Goal: Task Accomplishment & Management: Use online tool/utility

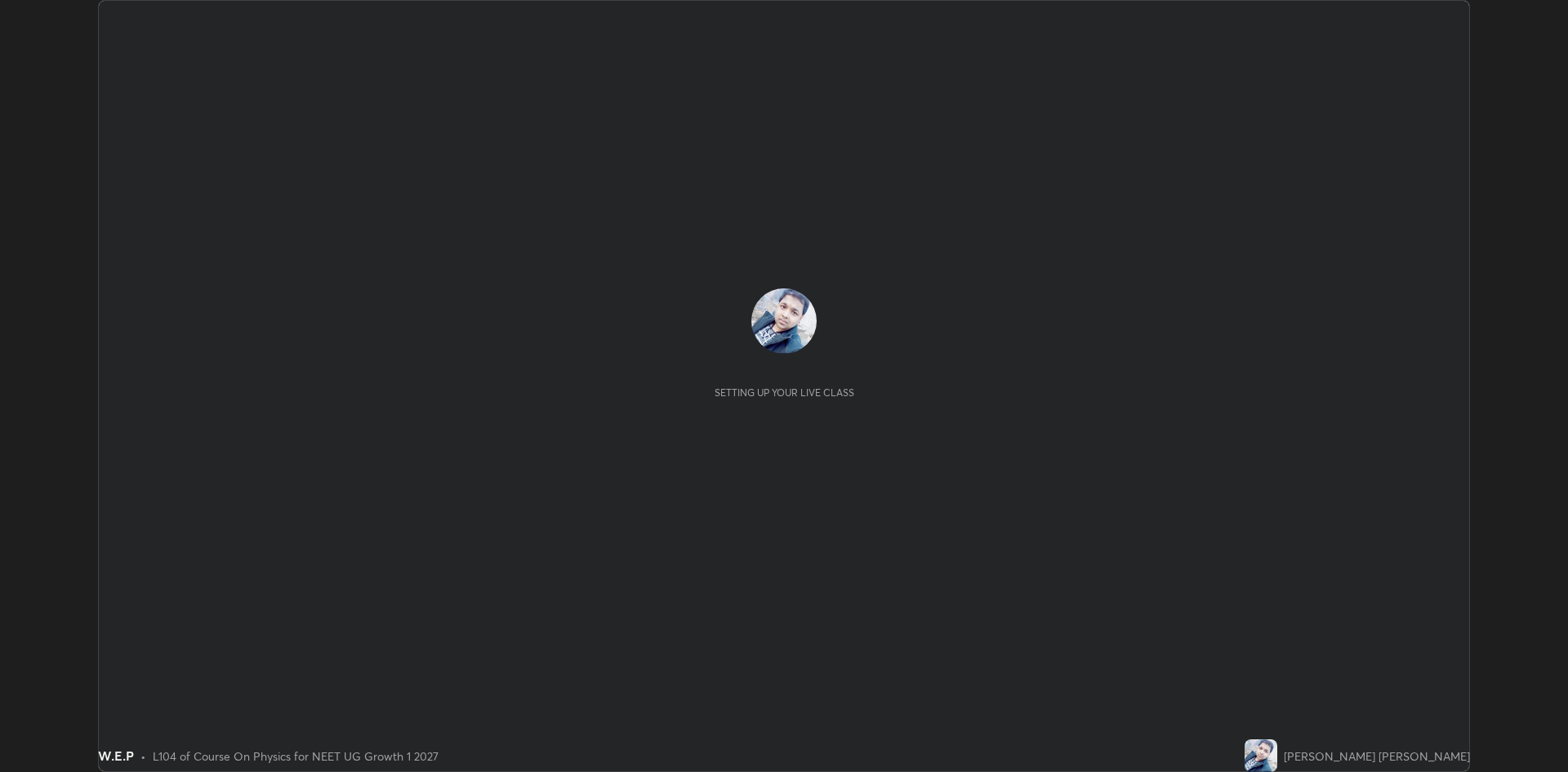
scroll to position [772, 1567]
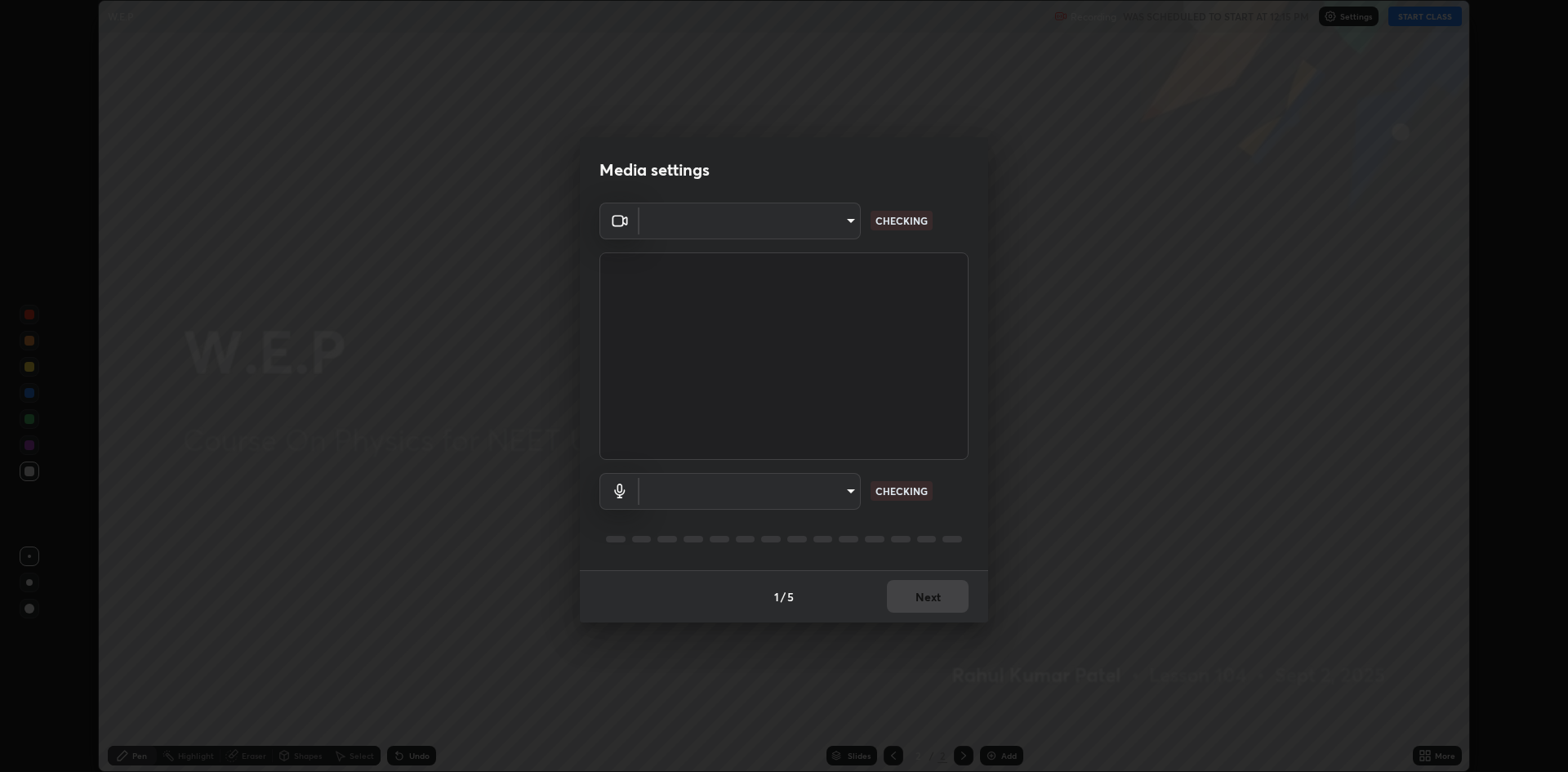
type input "19f5a41891380e342cc2e20ee29c049fd30f447990ccba3fed2dd813324d2085"
type input "5fecd447452baf74af4217e416d296194da7a2d64bc83f18390117129e3eb0fe"
click at [832, 221] on body "Erase all W.E.P Recording WAS SCHEDULED TO START AT 12:15 PM Settings START CLA…" at bounding box center [784, 386] width 1568 height 772
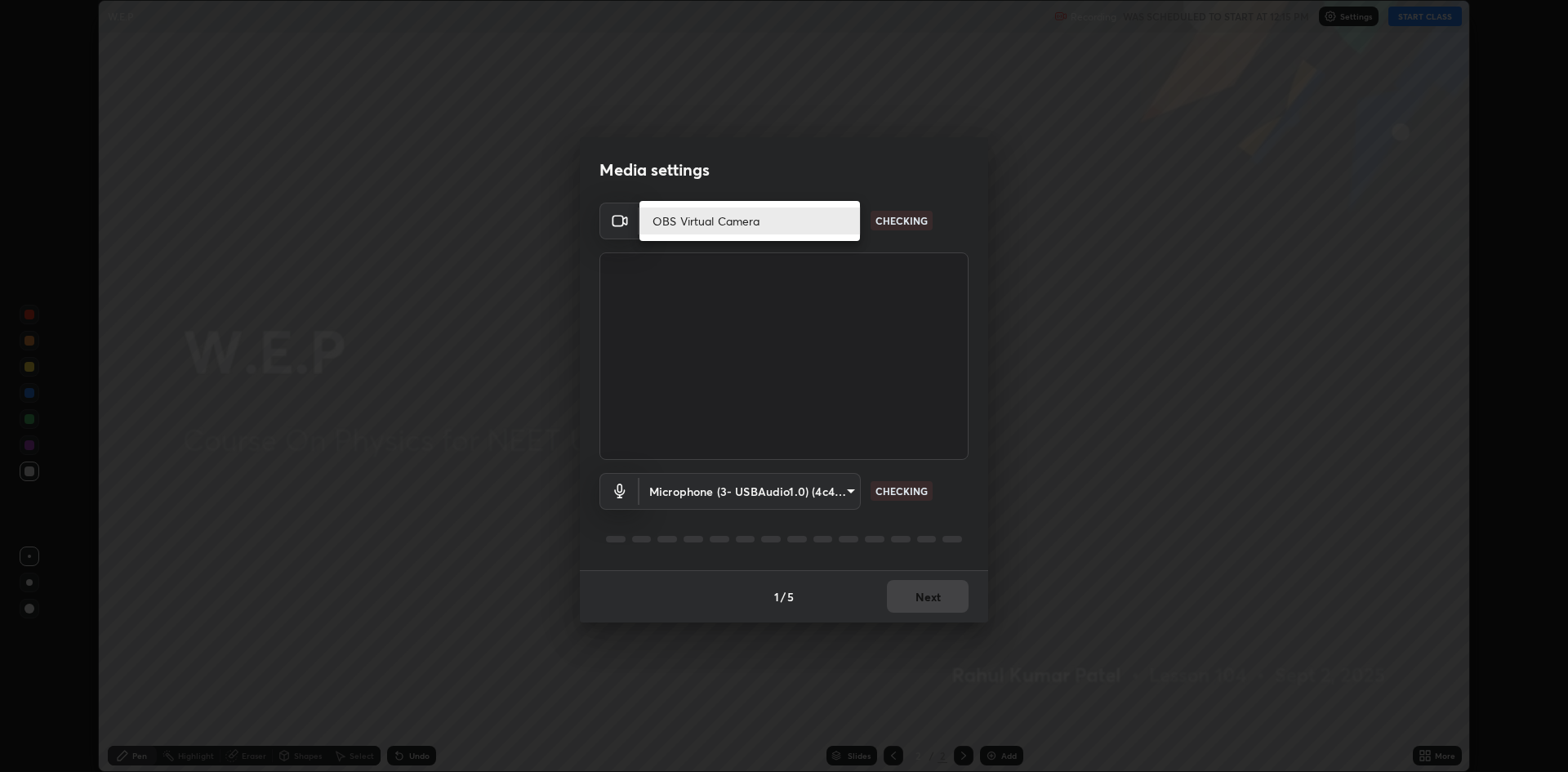
click at [835, 229] on li "OBS Virtual Camera" at bounding box center [749, 221] width 221 height 27
click at [830, 497] on body "Erase all W.E.P Recording WAS SCHEDULED TO START AT 12:15 PM Settings START CLA…" at bounding box center [784, 386] width 1568 height 772
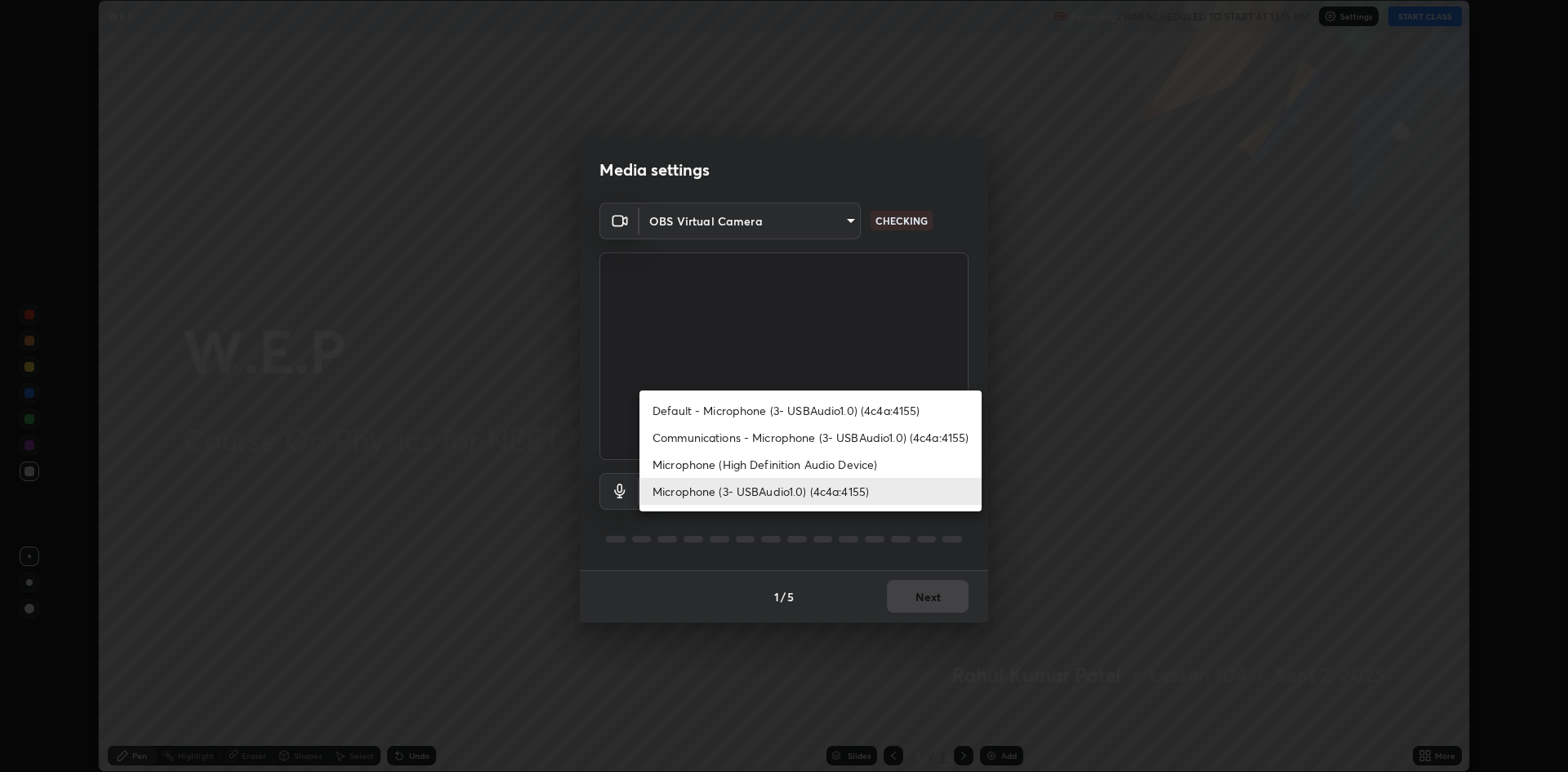
click at [835, 498] on li "Microphone (3- USBAudio1.0) (4c4a:4155)" at bounding box center [810, 491] width 342 height 27
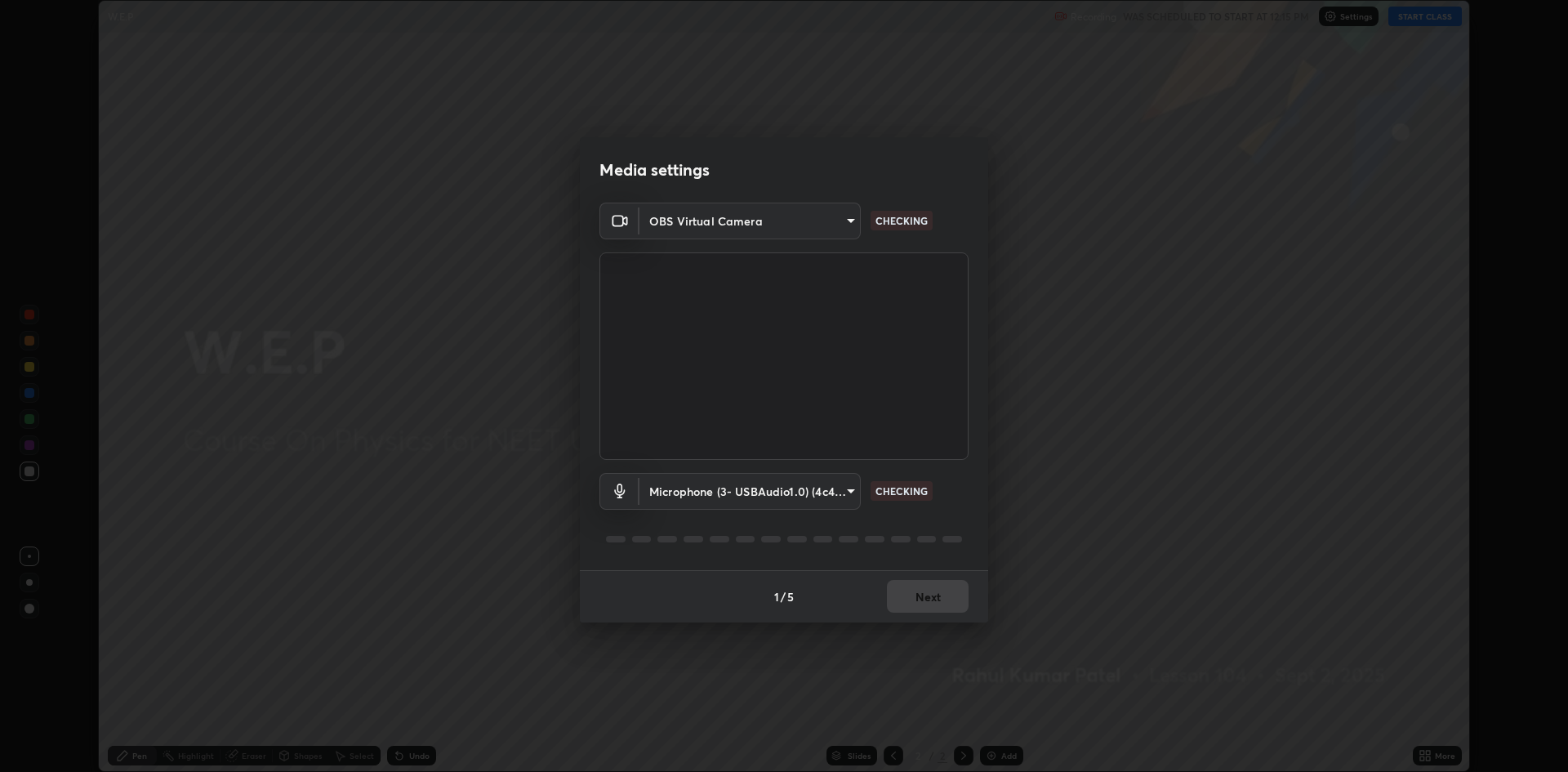
click at [167, 72] on div "Media settings OBS Virtual Camera 19f5a41891380e342cc2e20ee29c049fd30f447990ccb…" at bounding box center [784, 386] width 1568 height 772
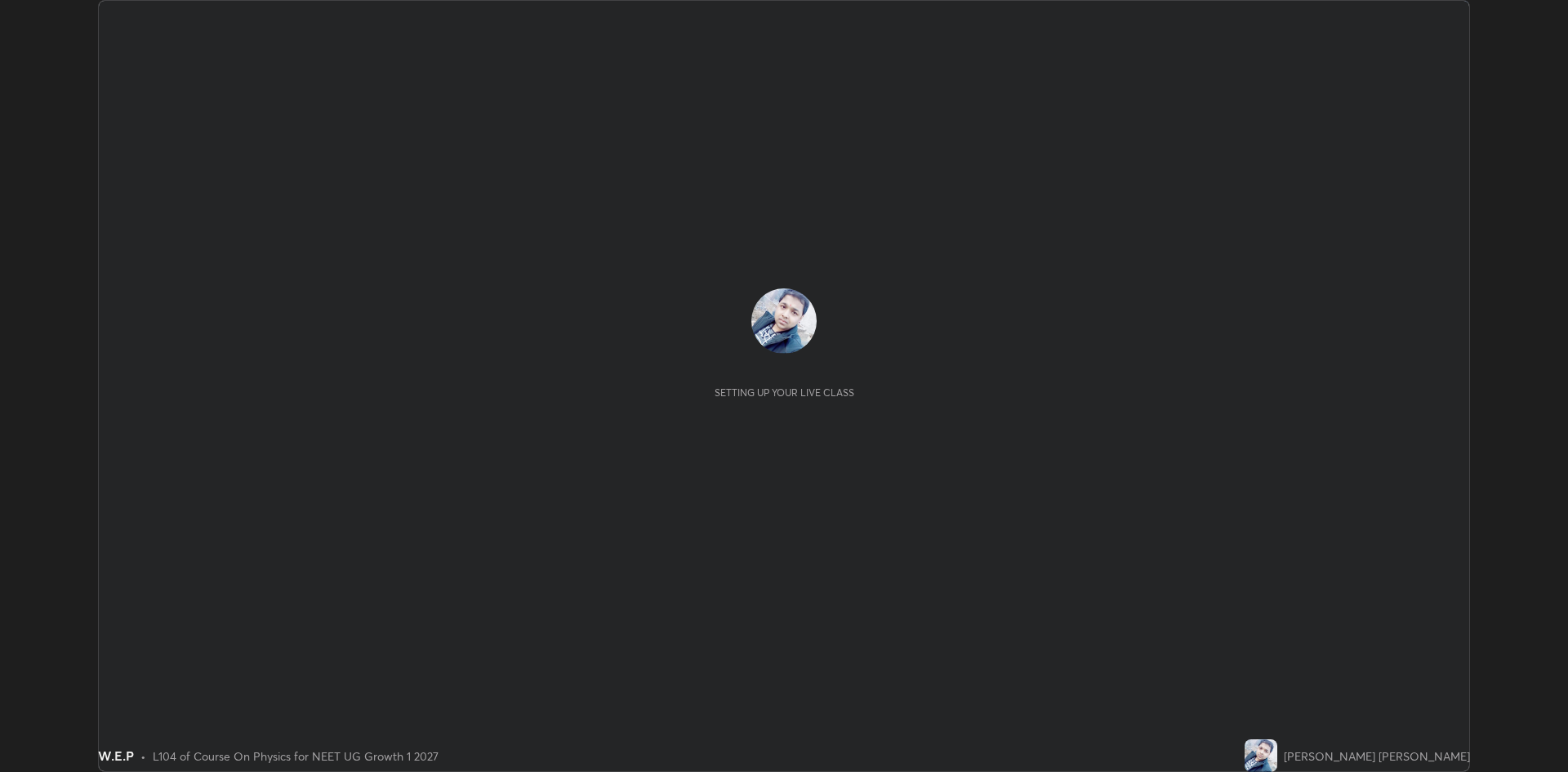
scroll to position [772, 1568]
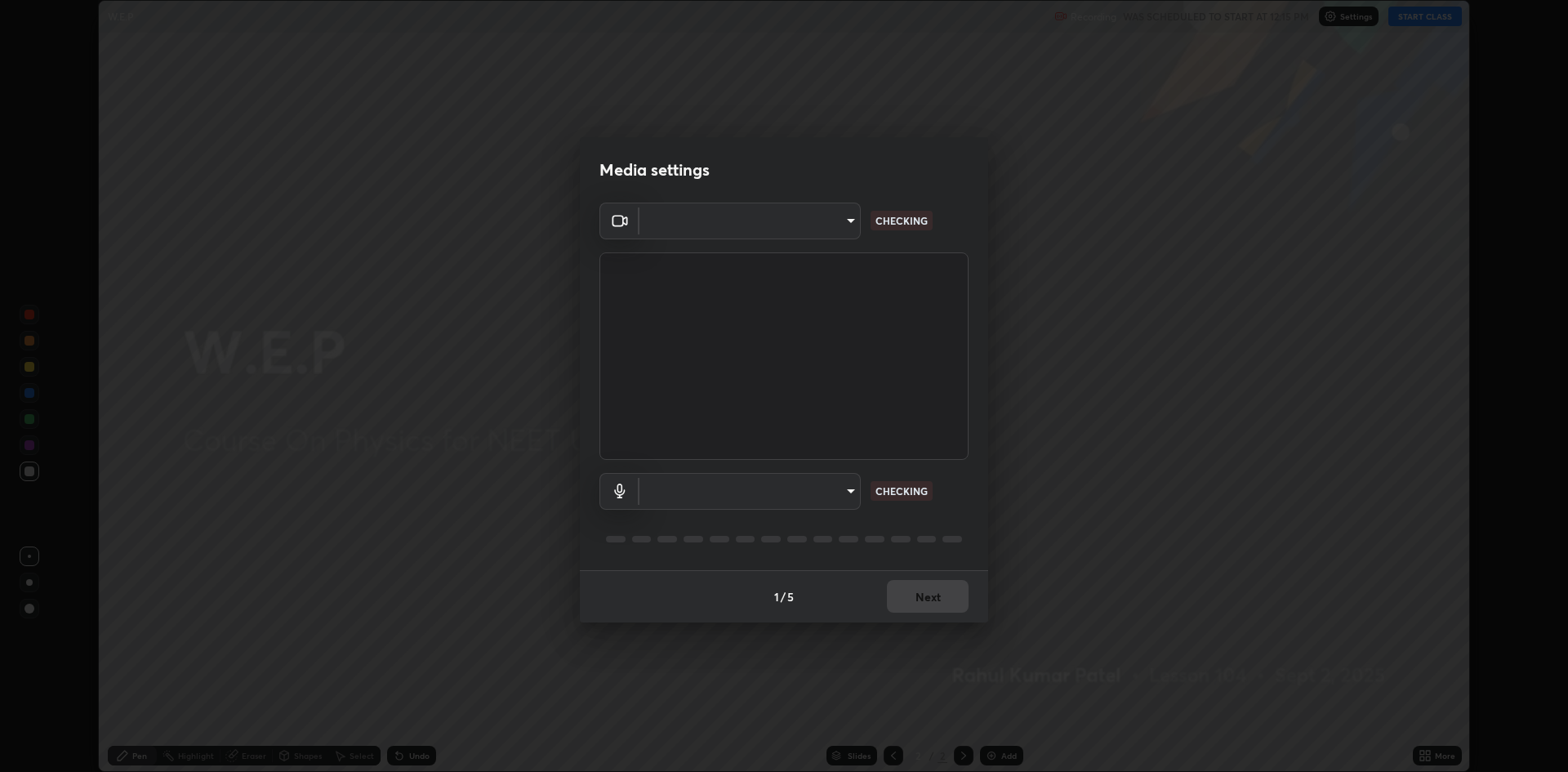
type input "19f5a41891380e342cc2e20ee29c049fd30f447990ccba3fed2dd813324d2085"
type input "5fecd447452baf74af4217e416d296194da7a2d64bc83f18390117129e3eb0fe"
click at [774, 496] on body "Erase all W.E.P Recording WAS SCHEDULED TO START AT 12:15 PM Settings START CLA…" at bounding box center [784, 386] width 1568 height 772
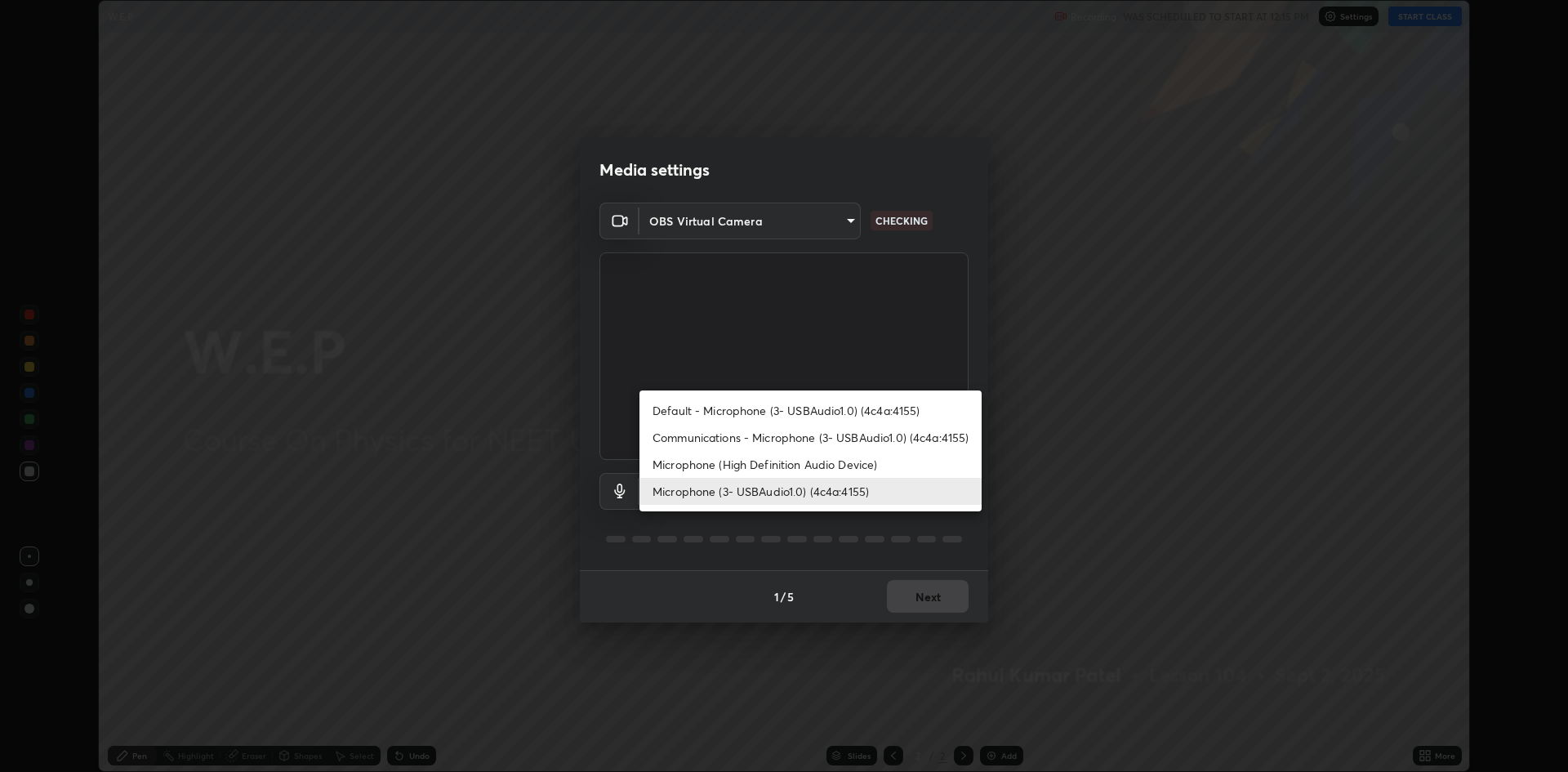
click at [716, 495] on li "Microphone (3- USBAudio1.0) (4c4a:4155)" at bounding box center [810, 491] width 342 height 27
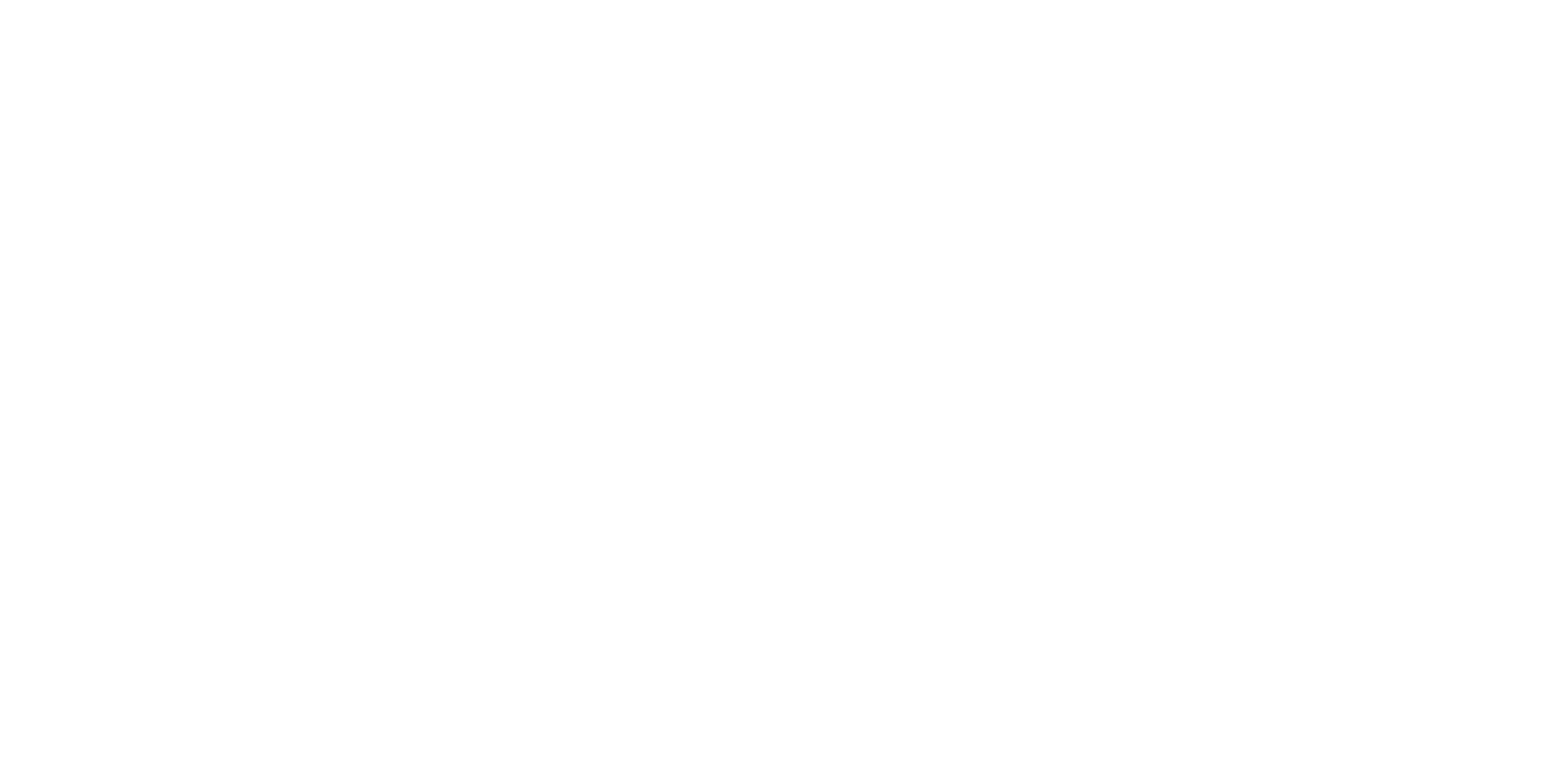
click at [1213, 0] on html at bounding box center [784, 0] width 1568 height 0
click at [1212, 0] on html at bounding box center [784, 0] width 1568 height 0
click at [1236, 0] on html at bounding box center [784, 0] width 1568 height 0
click at [1213, 0] on html at bounding box center [784, 0] width 1568 height 0
click at [1227, 0] on html at bounding box center [784, 0] width 1568 height 0
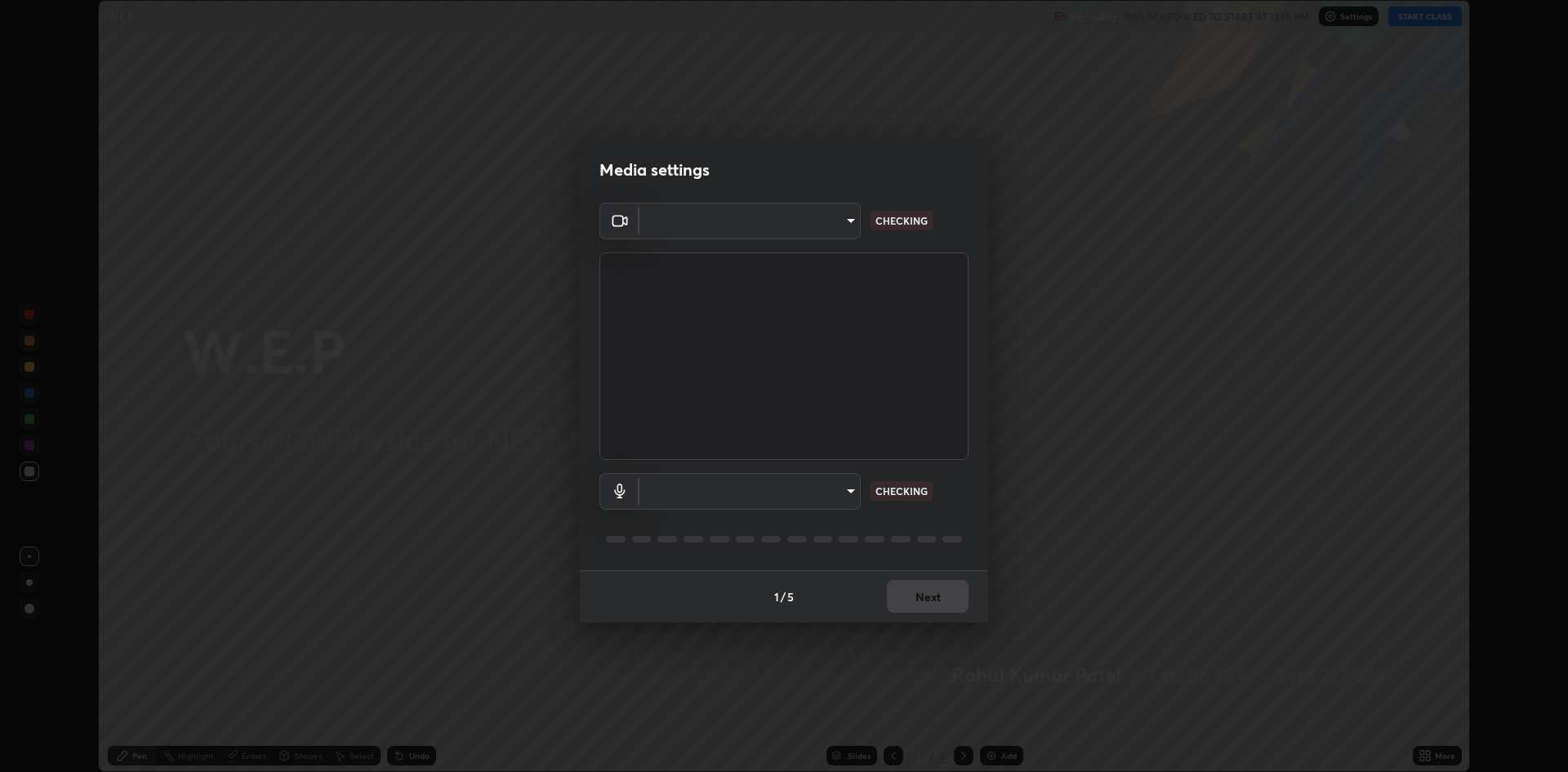
scroll to position [772, 1568]
type input "19f5a41891380e342cc2e20ee29c049fd30f447990ccba3fed2dd813324d2085"
type input "5fecd447452baf74af4217e416d296194da7a2d64bc83f18390117129e3eb0fe"
click at [823, 495] on body "Erase all W.E.P Recording WAS SCHEDULED TO START AT 12:15 PM Settings START CLA…" at bounding box center [784, 386] width 1568 height 772
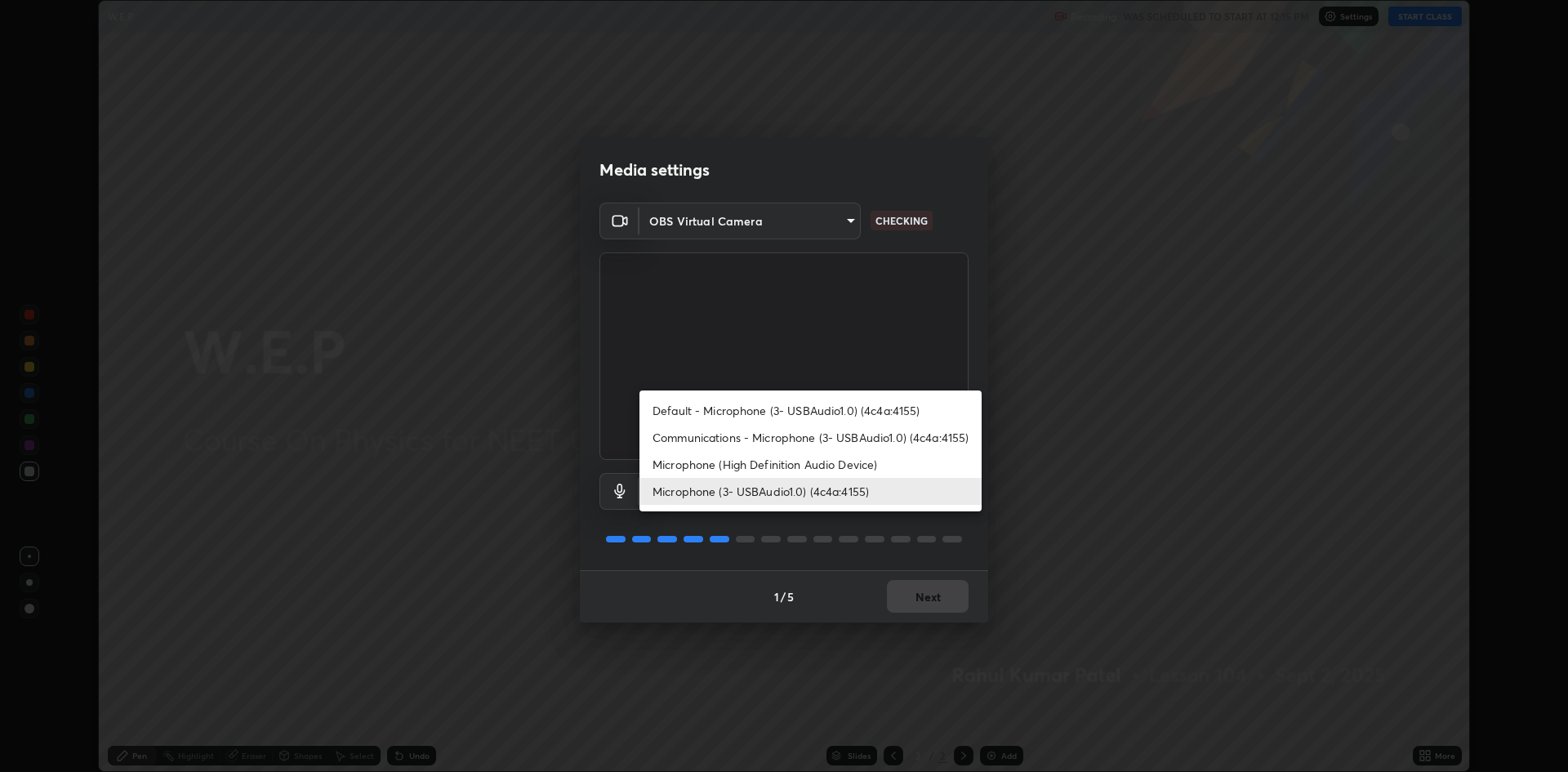
click at [815, 497] on li "Microphone (3- USBAudio1.0) (4c4a:4155)" at bounding box center [810, 491] width 342 height 27
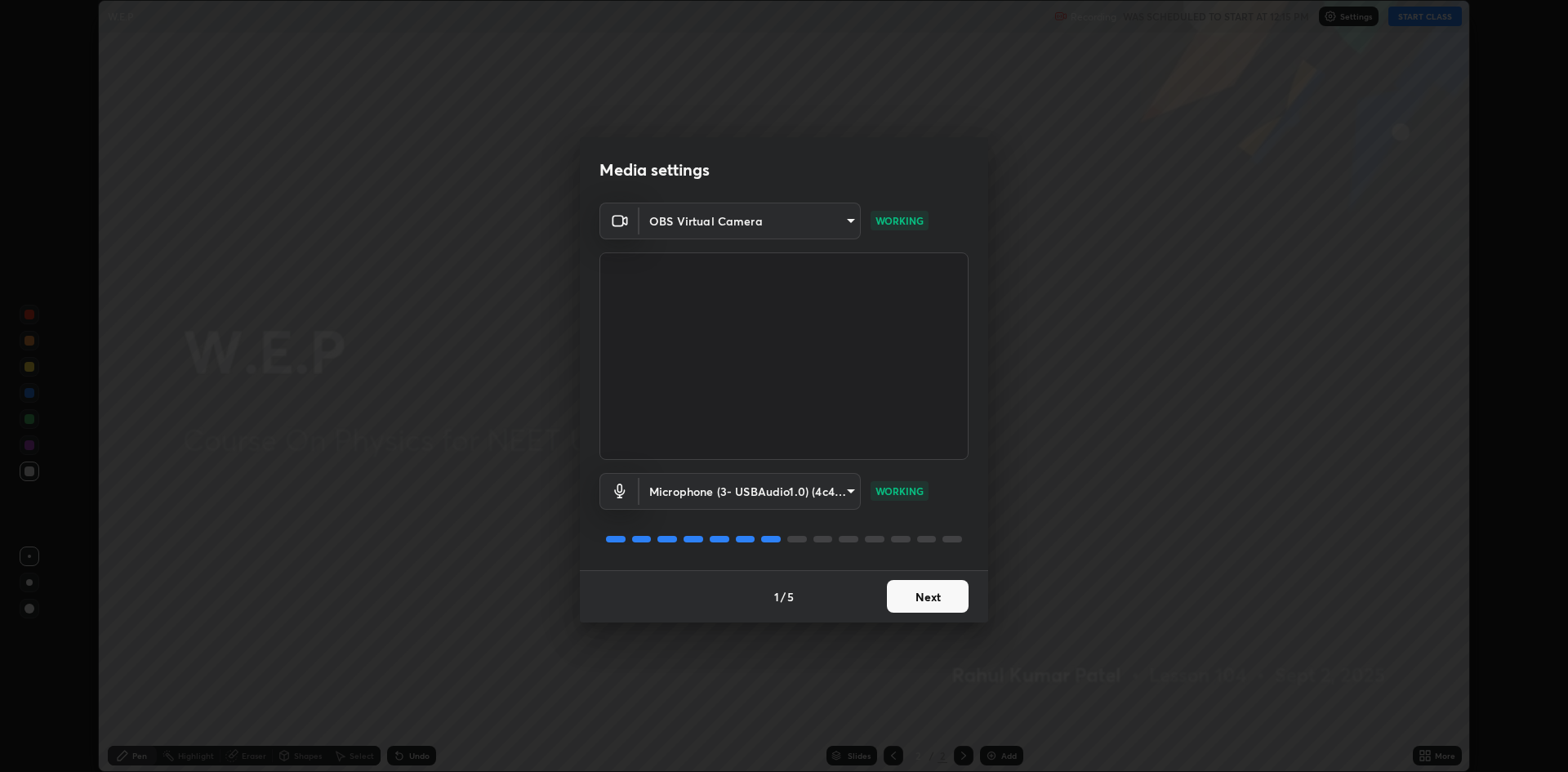
click at [912, 592] on button "Next" at bounding box center [927, 596] width 82 height 32
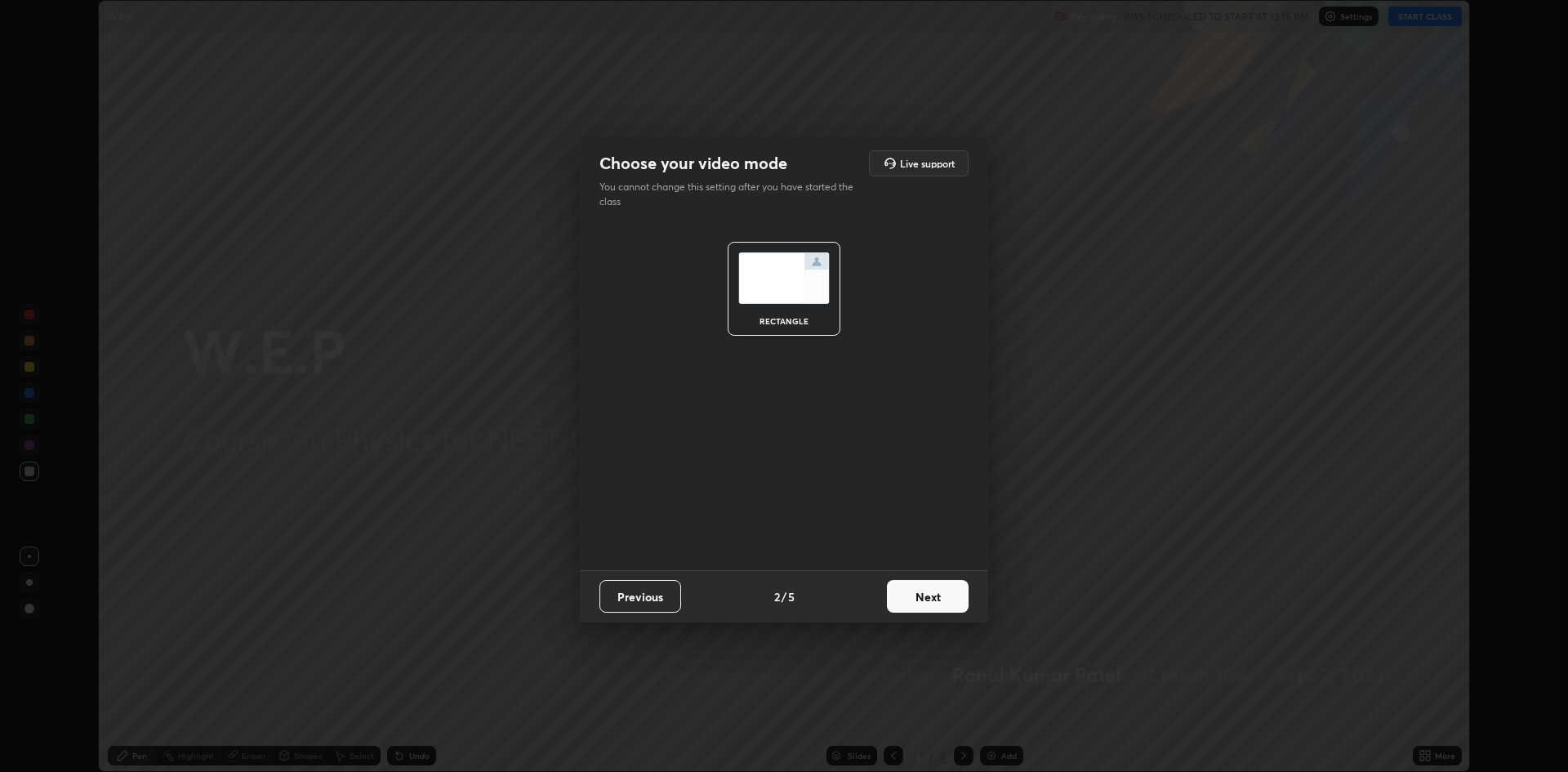
click at [919, 598] on button "Next" at bounding box center [927, 596] width 82 height 32
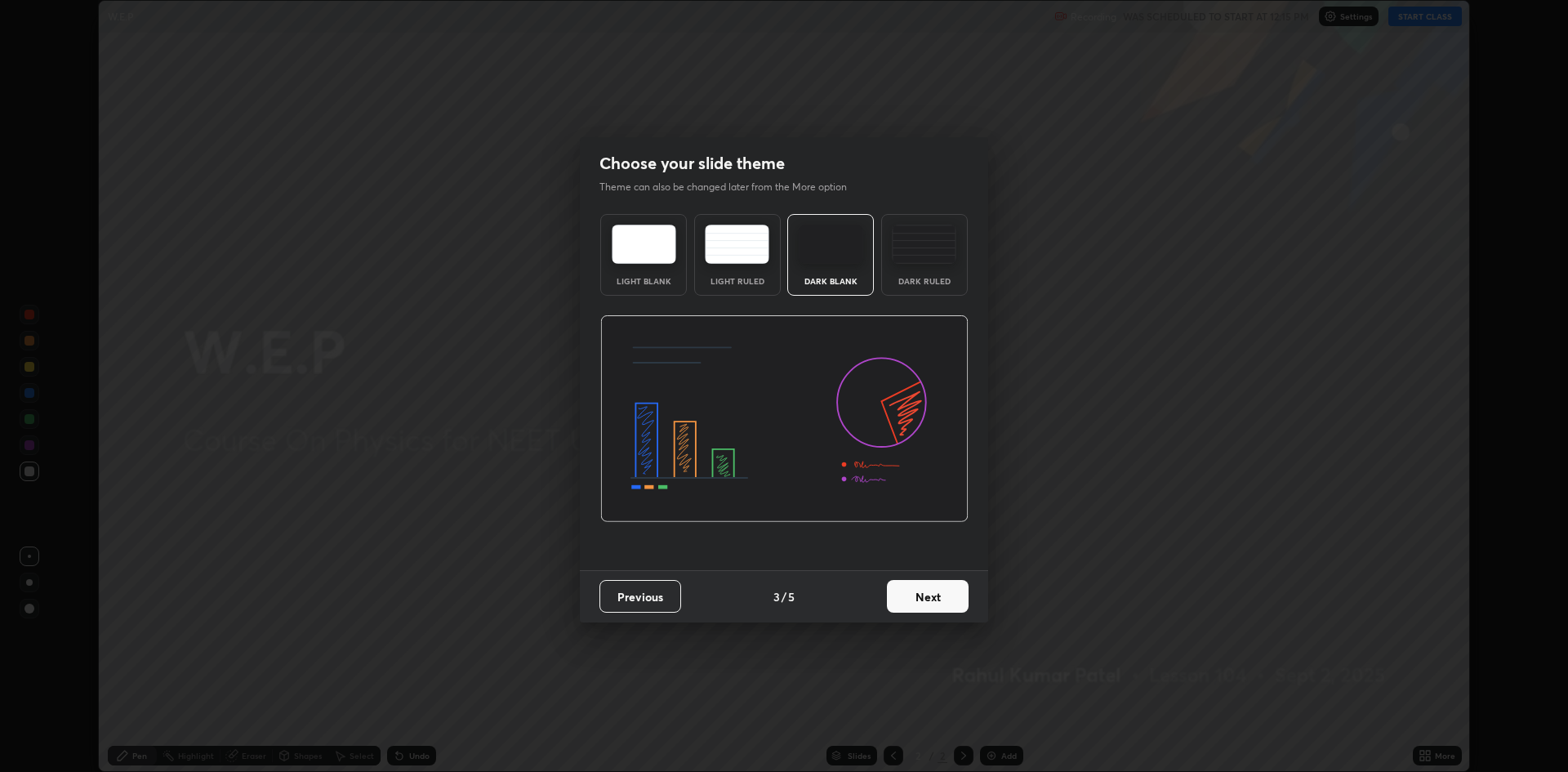
click at [911, 596] on button "Next" at bounding box center [927, 596] width 82 height 32
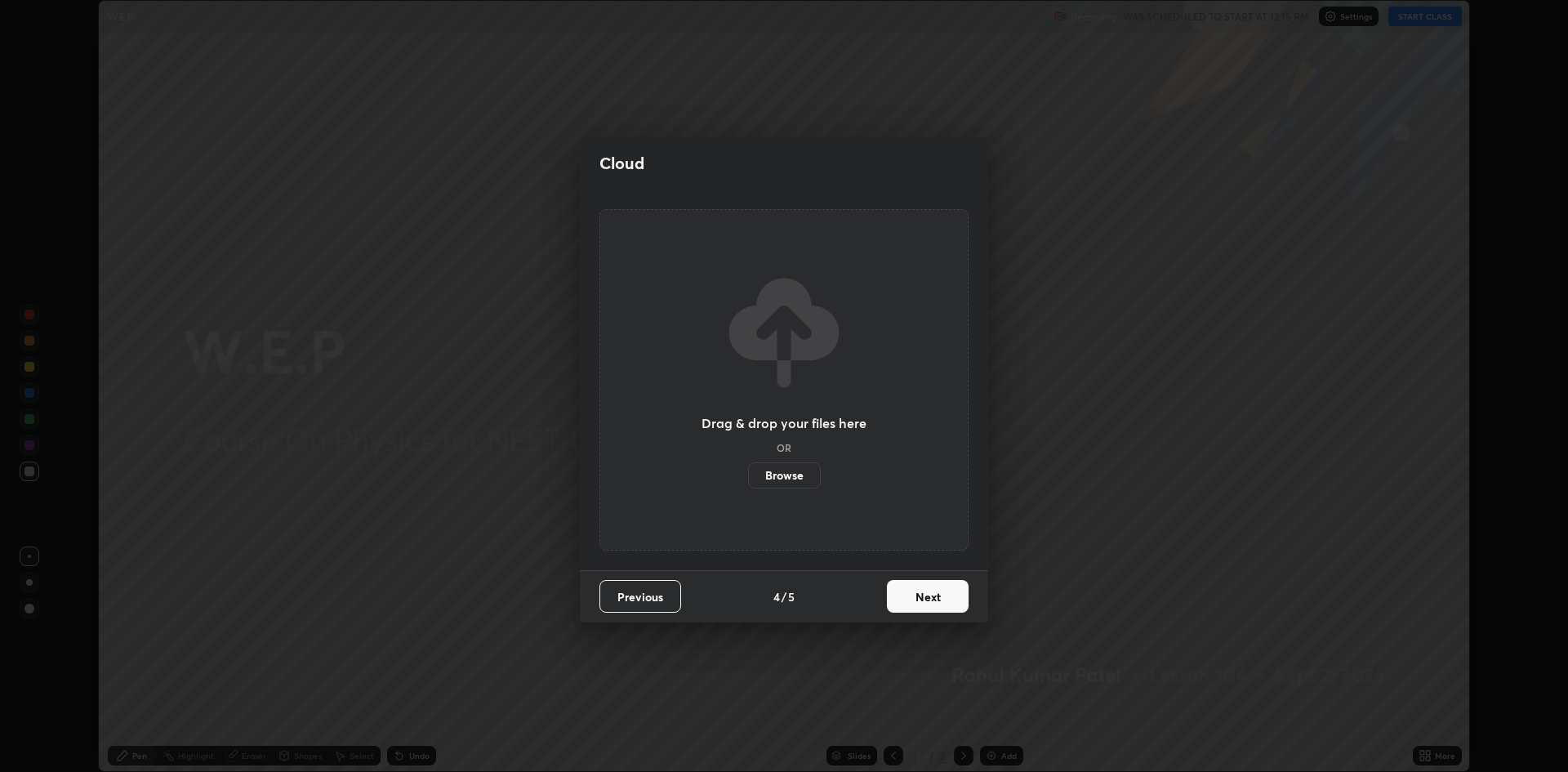
click at [909, 601] on button "Next" at bounding box center [927, 596] width 82 height 32
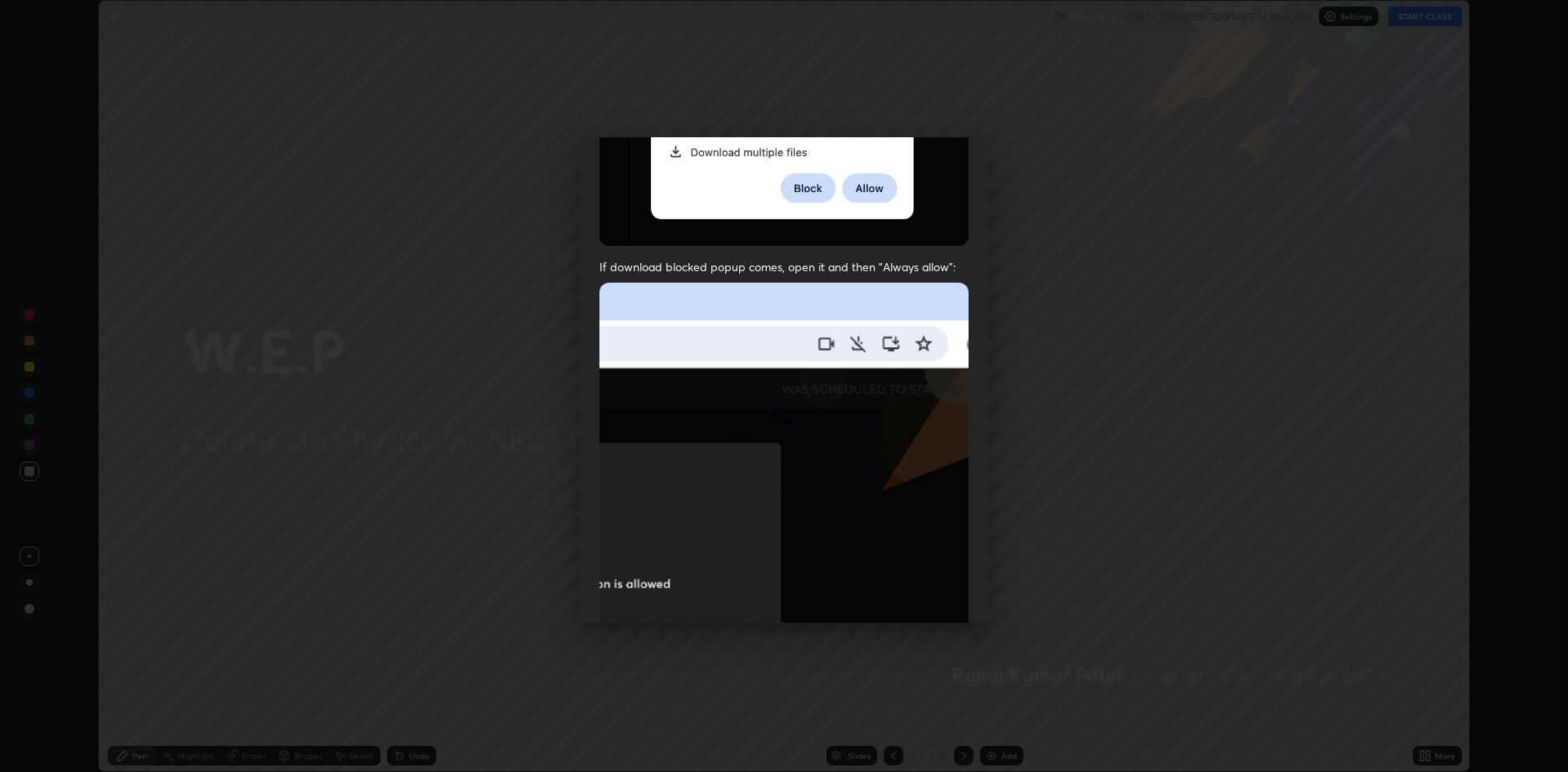
scroll to position [306, 0]
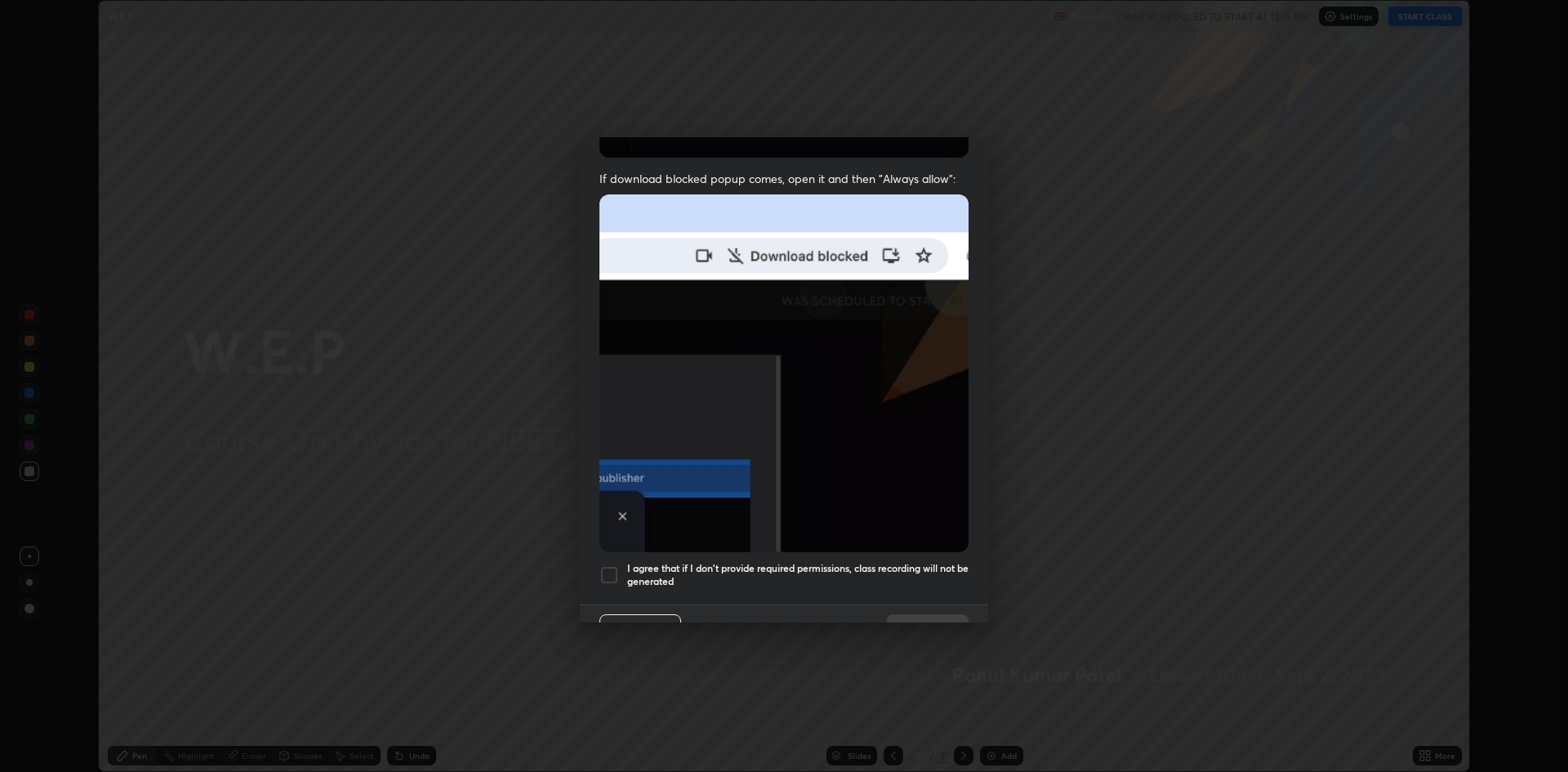
click at [609, 572] on div at bounding box center [609, 575] width 20 height 20
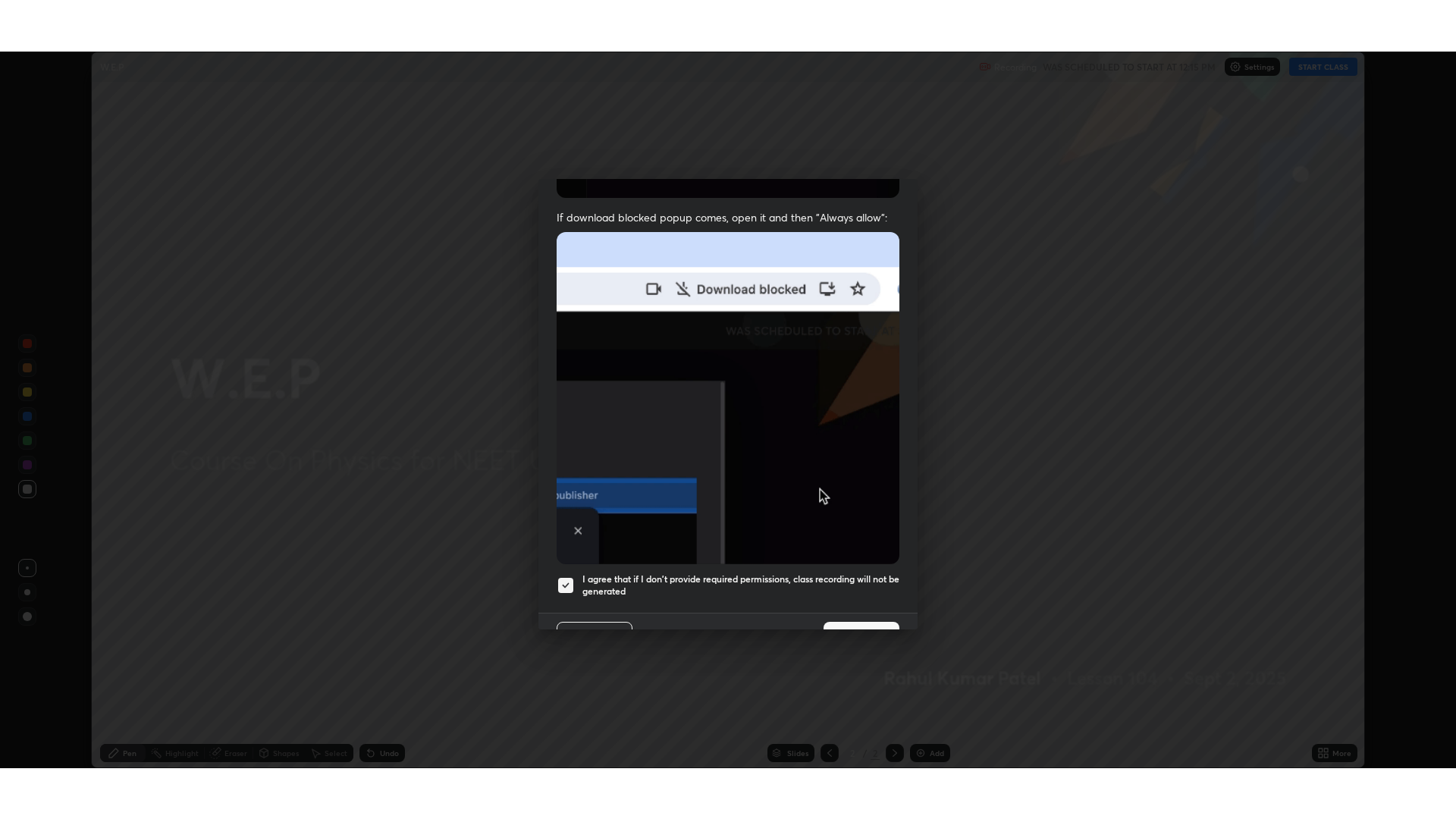
scroll to position [308, 0]
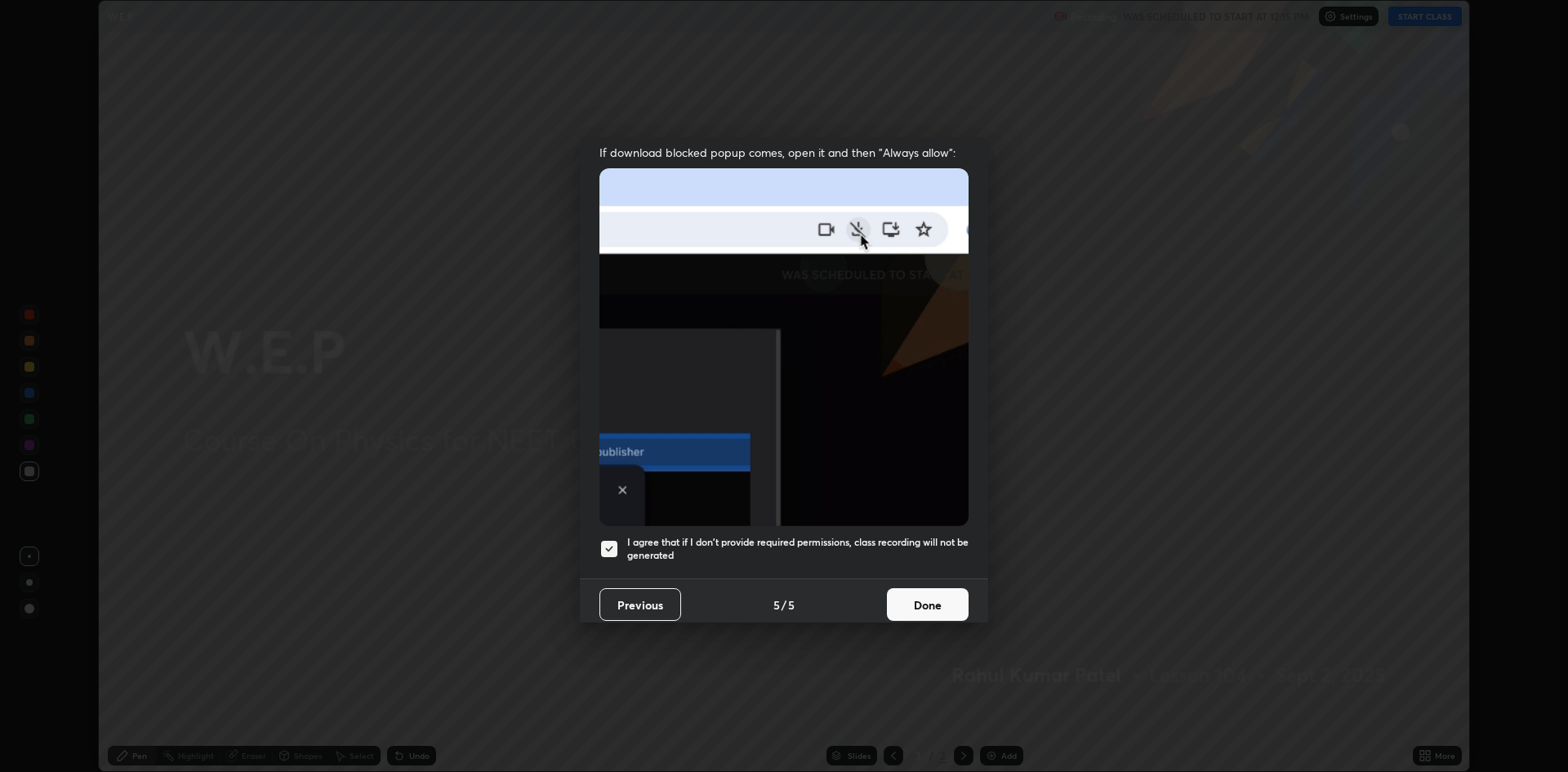
click at [915, 600] on button "Done" at bounding box center [927, 604] width 82 height 32
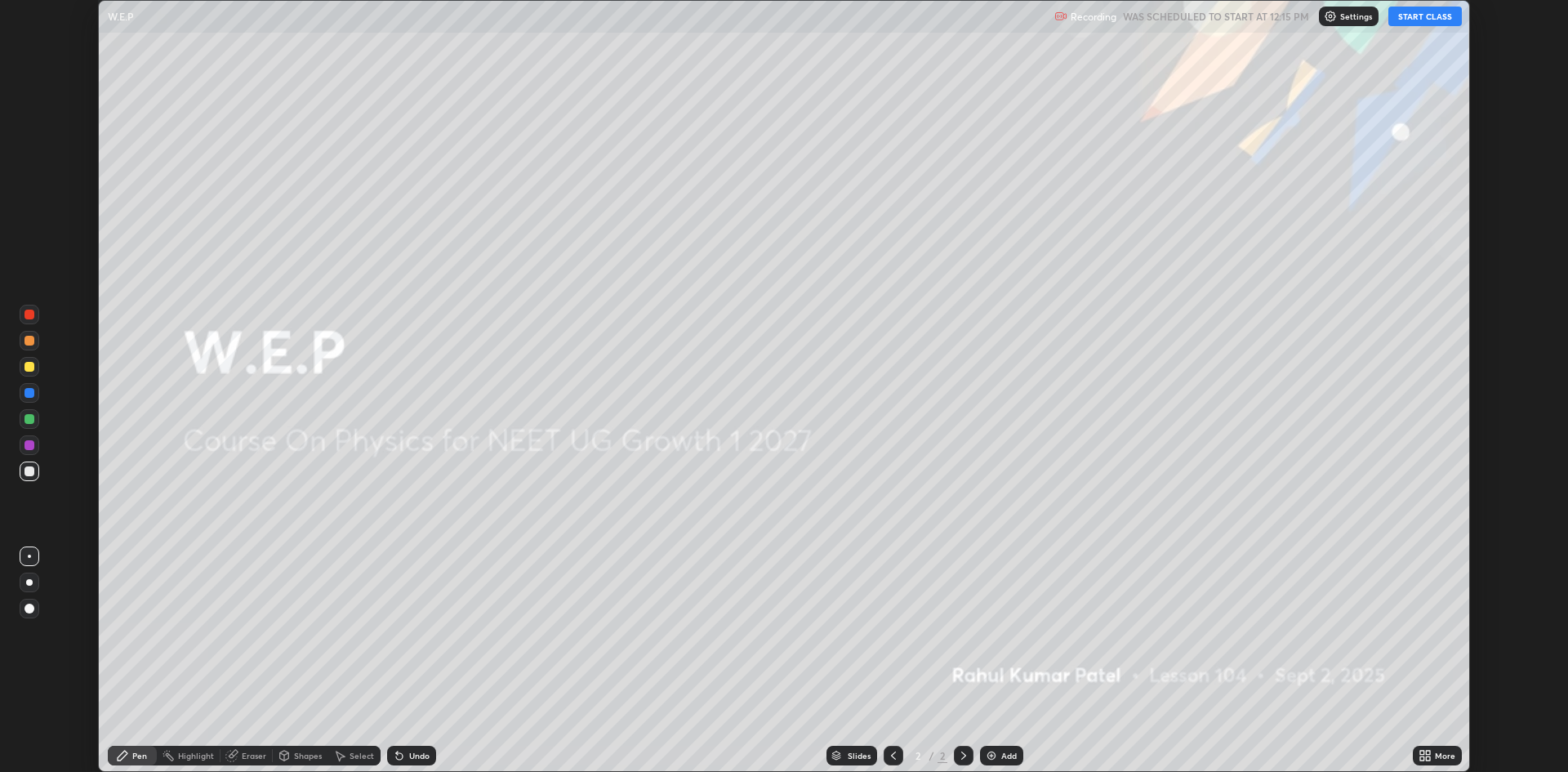
click at [1412, 17] on button "START CLASS" at bounding box center [1425, 17] width 73 height 20
click at [993, 750] on img at bounding box center [991, 756] width 13 height 13
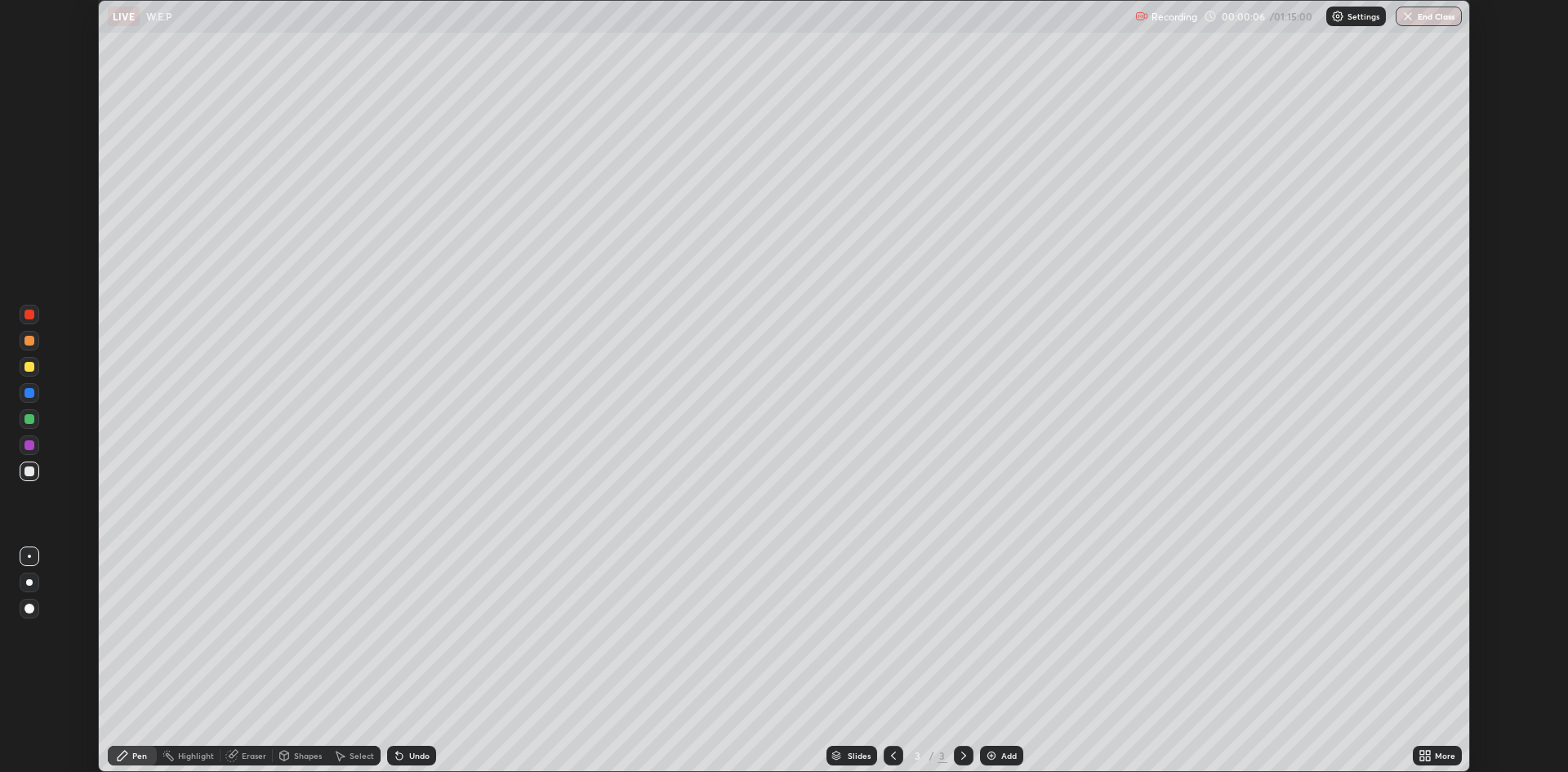
click at [1438, 755] on div "More" at bounding box center [1445, 756] width 21 height 8
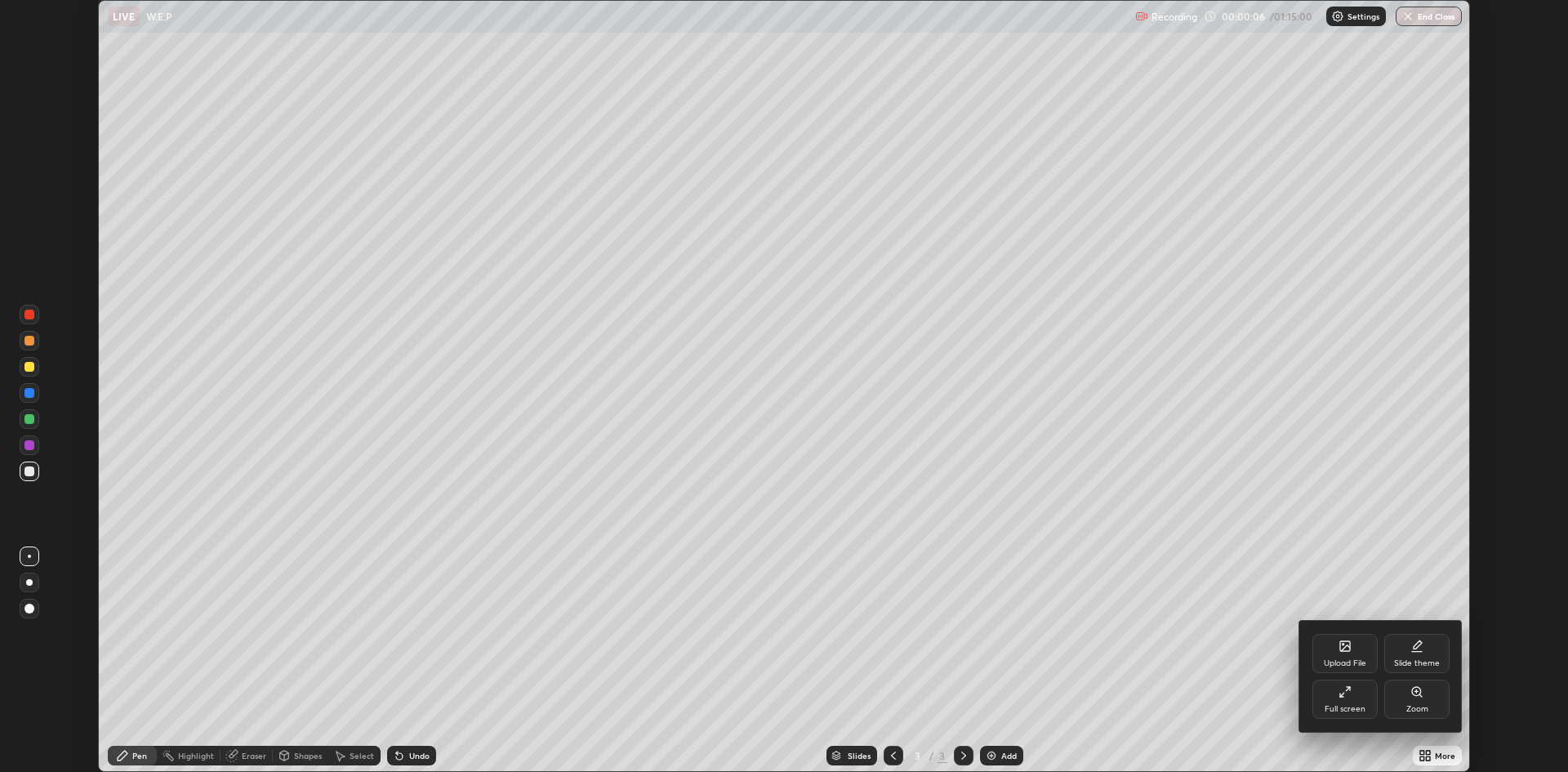
click at [1337, 700] on div "Full screen" at bounding box center [1345, 699] width 65 height 39
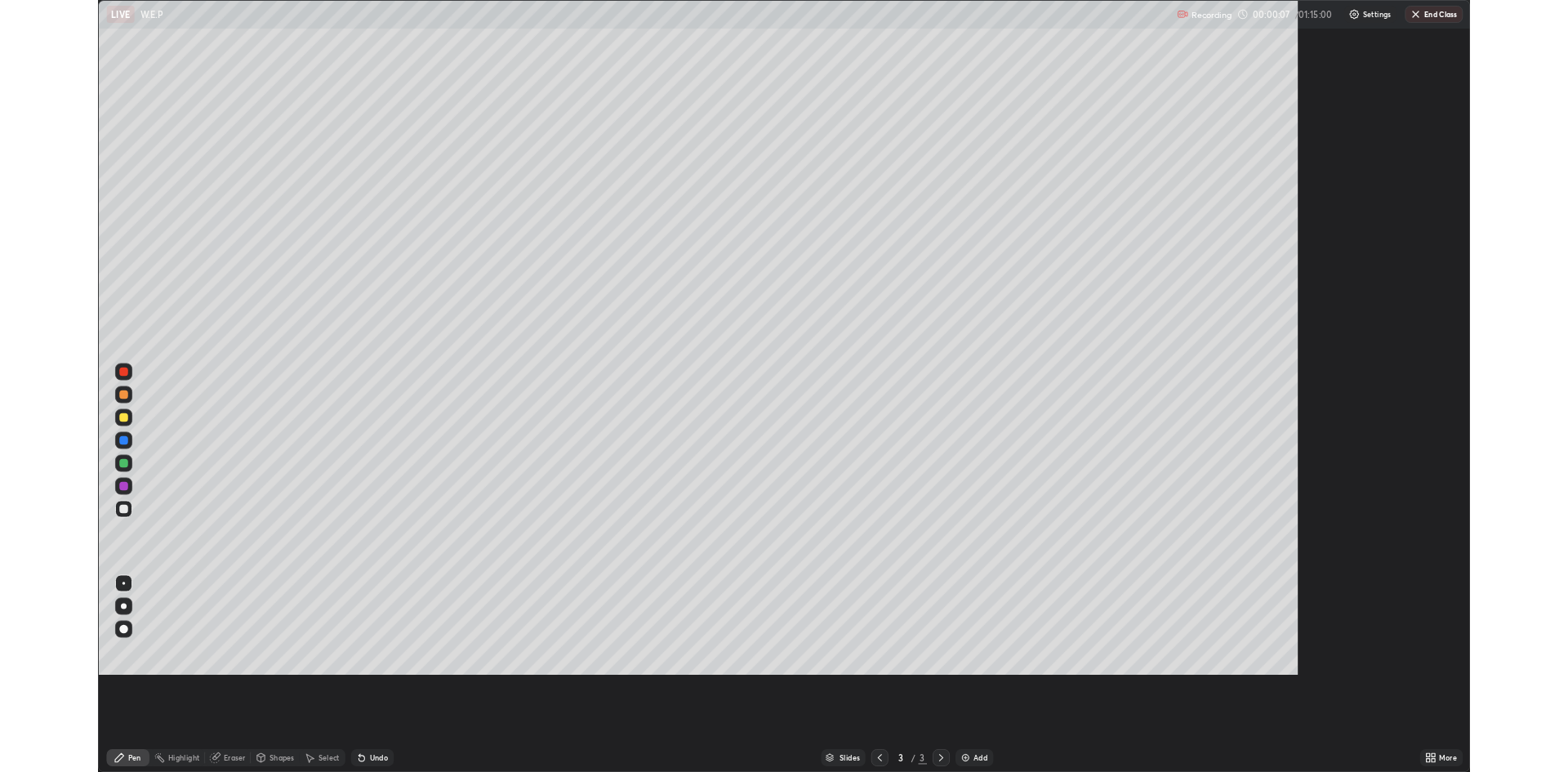
scroll to position [883, 1568]
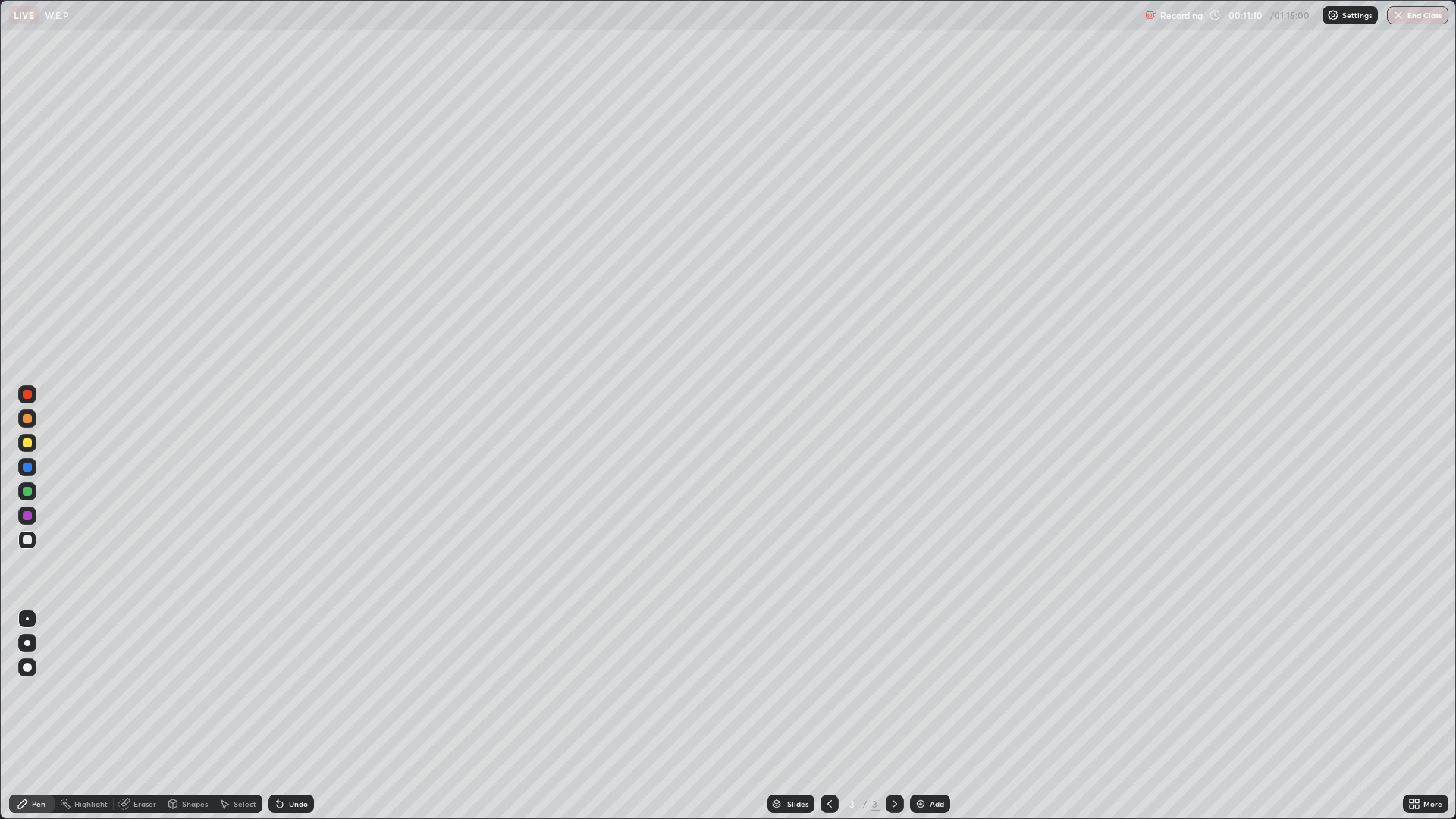
click at [27, 420] on div at bounding box center [27, 419] width 9 height 9
click at [140, 715] on div "Eraser" at bounding box center [145, 804] width 22 height 8
click at [42, 715] on div "Pen" at bounding box center [39, 804] width 14 height 8
click at [146, 715] on div "Eraser" at bounding box center [145, 804] width 22 height 8
click at [33, 715] on div "Pen" at bounding box center [39, 804] width 14 height 8
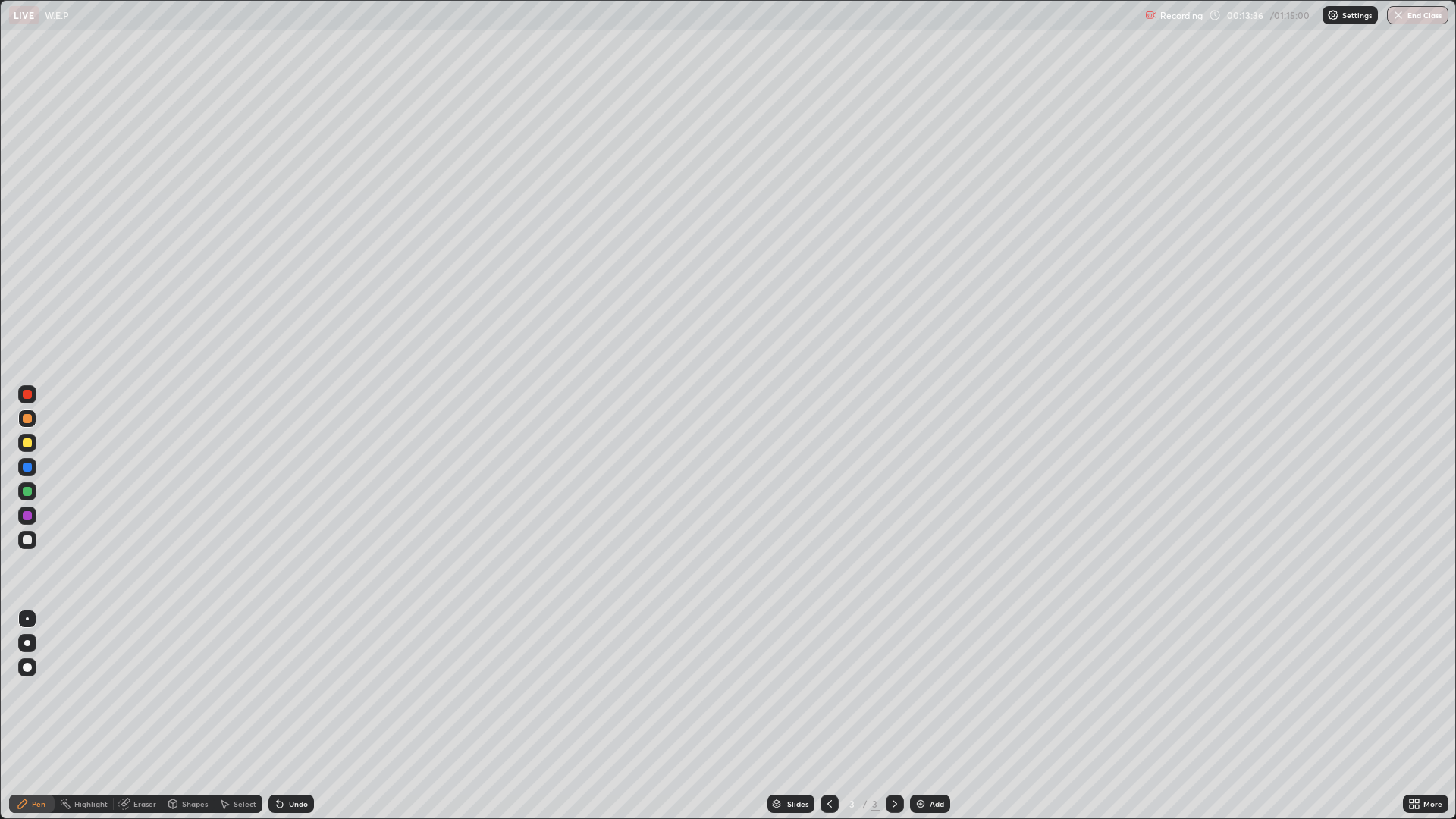
click at [289, 715] on div "Undo" at bounding box center [298, 804] width 19 height 8
click at [294, 715] on div "Undo" at bounding box center [298, 804] width 19 height 8
click at [299, 715] on div "Undo" at bounding box center [298, 804] width 19 height 8
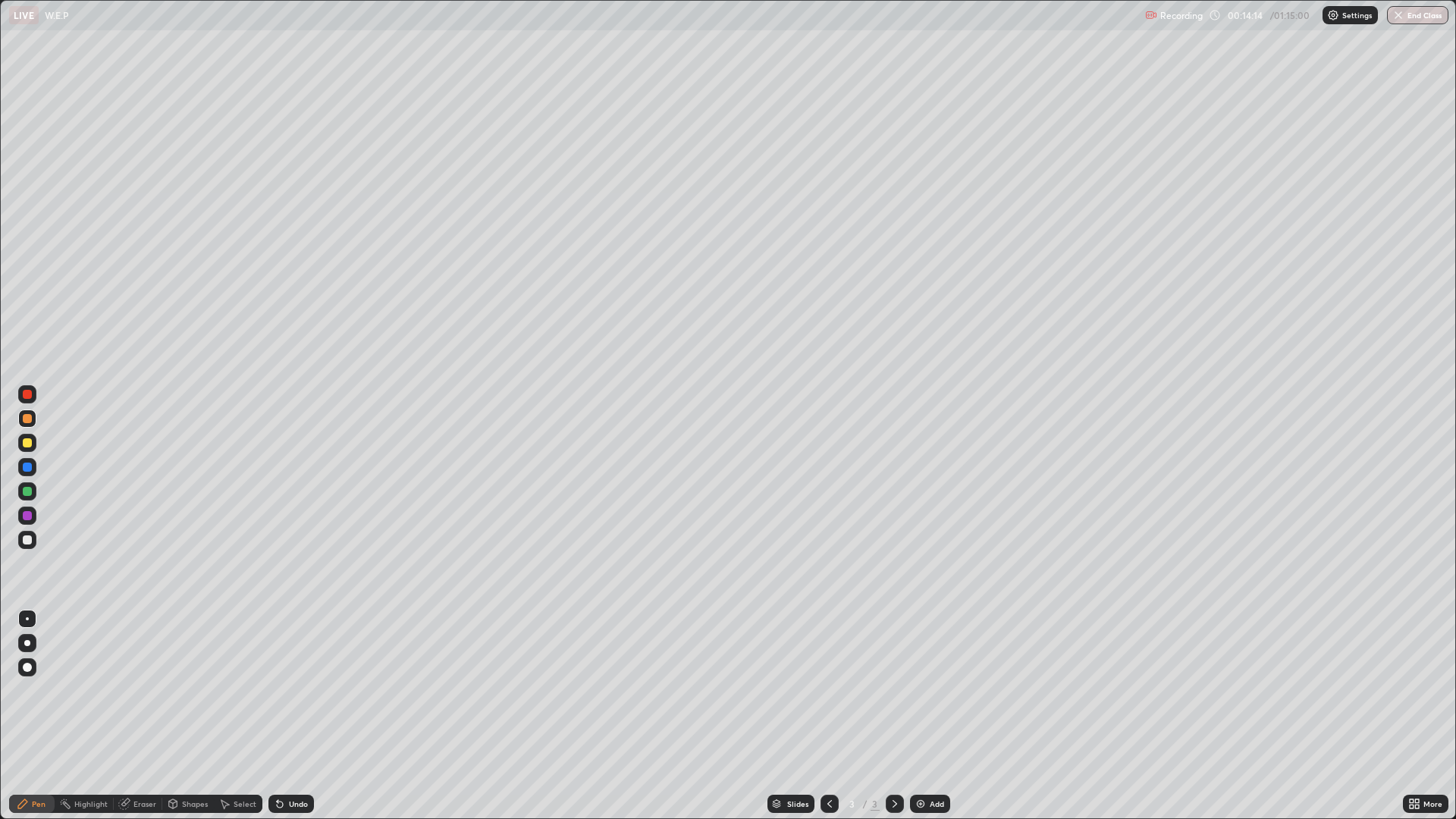
click at [299, 715] on div "Undo" at bounding box center [298, 804] width 19 height 8
click at [298, 715] on div "Undo" at bounding box center [298, 804] width 19 height 8
click at [298, 715] on div "Undo" at bounding box center [291, 804] width 46 height 19
click at [298, 715] on div "Undo" at bounding box center [298, 804] width 19 height 8
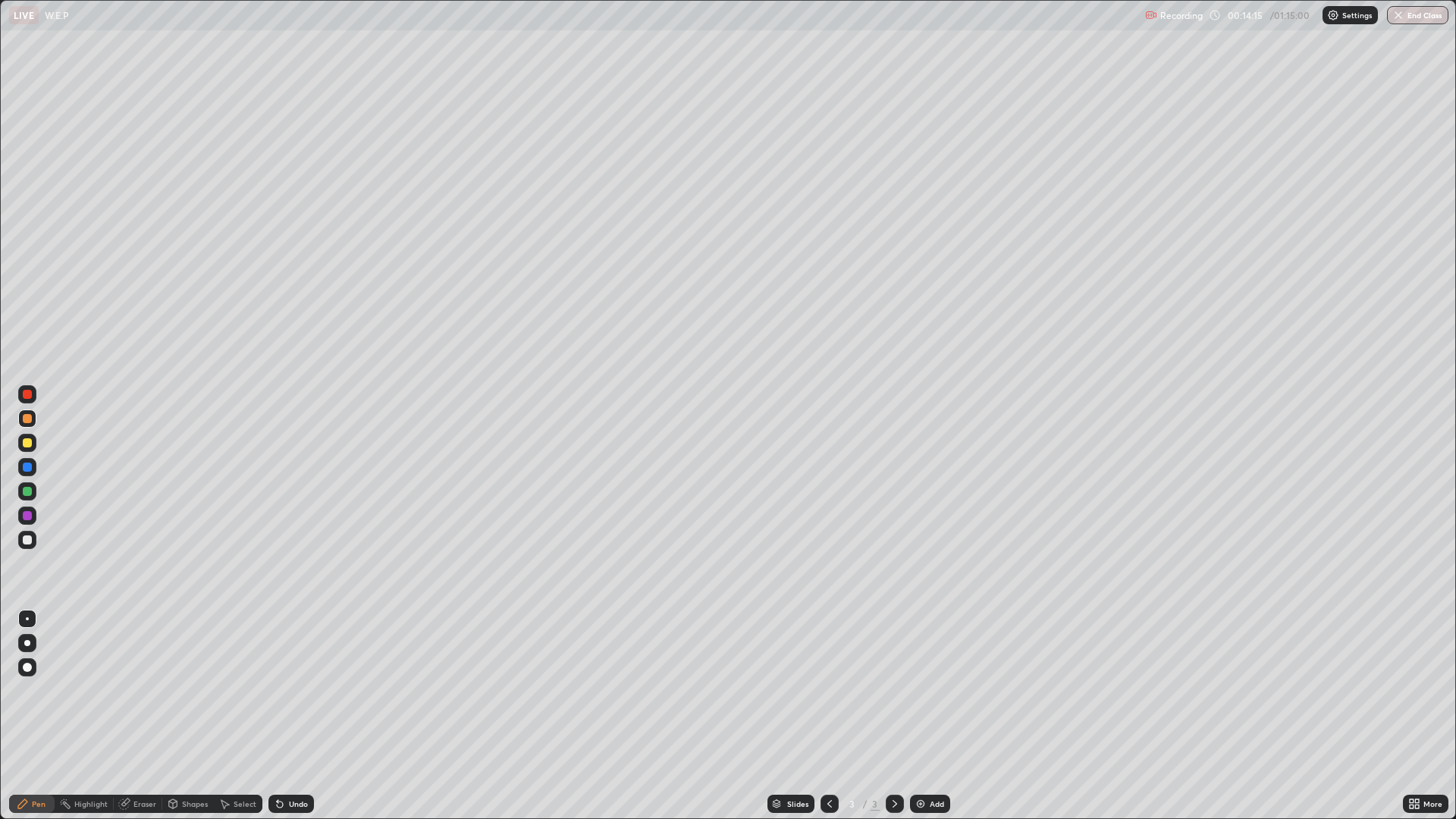
click at [298, 715] on div "Undo" at bounding box center [298, 804] width 19 height 8
click at [300, 715] on div "Undo" at bounding box center [298, 804] width 19 height 8
click at [298, 715] on div "Undo" at bounding box center [298, 804] width 19 height 8
click at [297, 715] on div "Undo" at bounding box center [298, 804] width 19 height 8
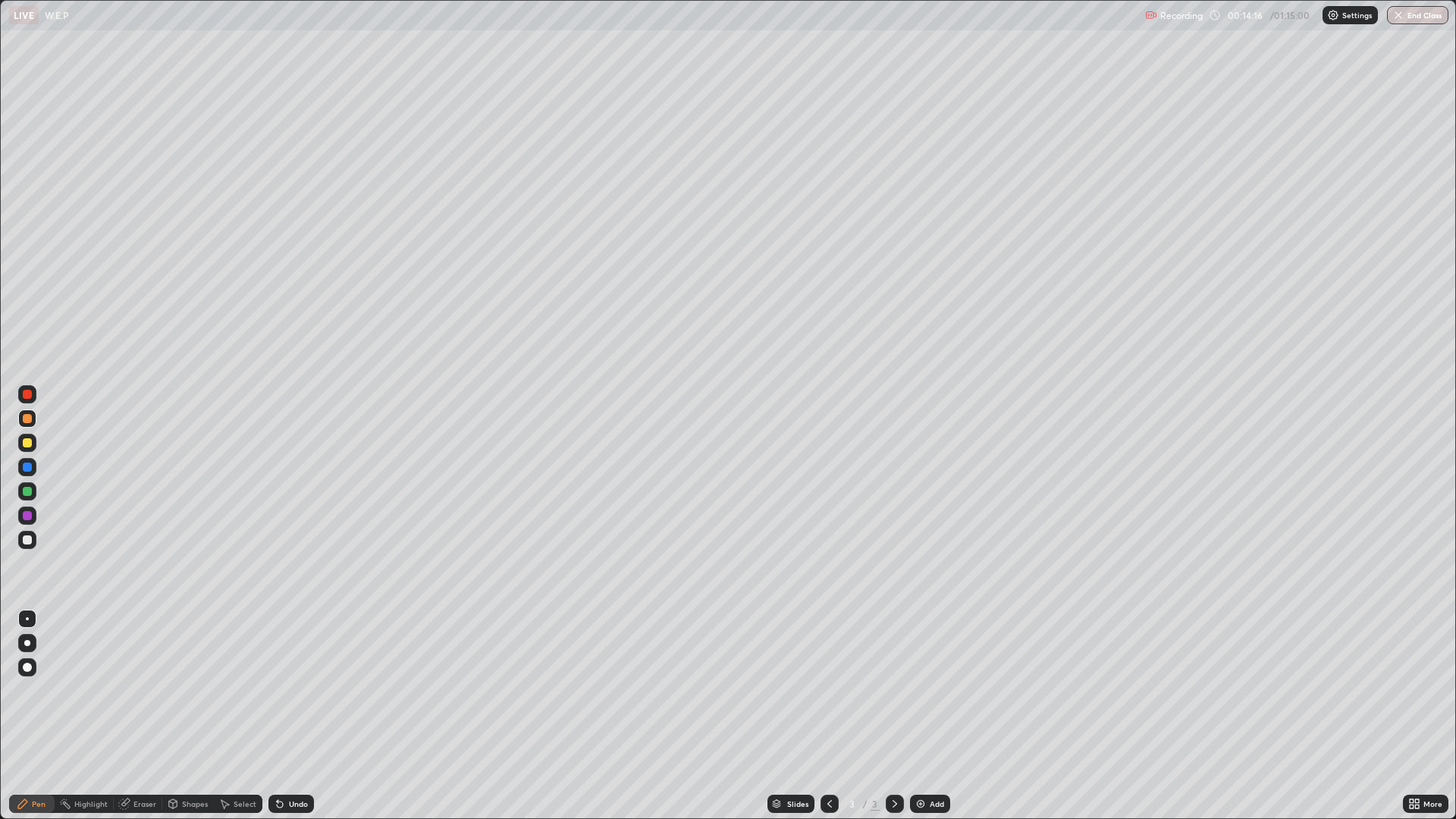
click at [295, 715] on div "Undo" at bounding box center [298, 804] width 19 height 8
click at [294, 715] on div "Undo" at bounding box center [298, 804] width 19 height 8
click at [291, 715] on div "Undo" at bounding box center [291, 804] width 46 height 19
click at [292, 715] on div "Undo" at bounding box center [298, 804] width 19 height 8
click at [290, 715] on div "Undo" at bounding box center [298, 804] width 19 height 8
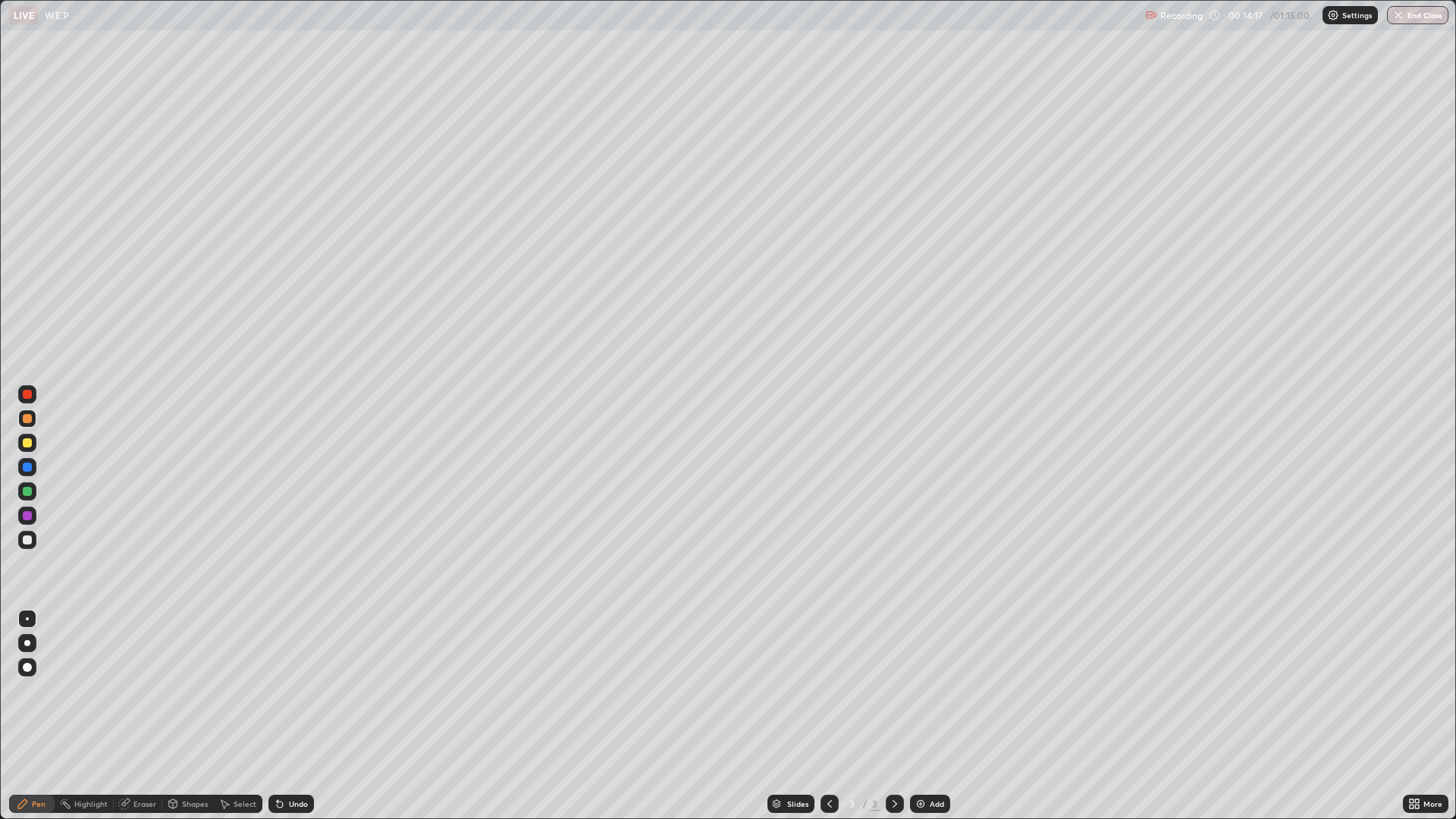
click at [289, 715] on div "Undo" at bounding box center [298, 804] width 19 height 8
click at [294, 715] on div "Undo" at bounding box center [298, 804] width 19 height 8
click at [279, 715] on icon at bounding box center [280, 804] width 6 height 6
click at [926, 715] on div "Add" at bounding box center [930, 804] width 40 height 19
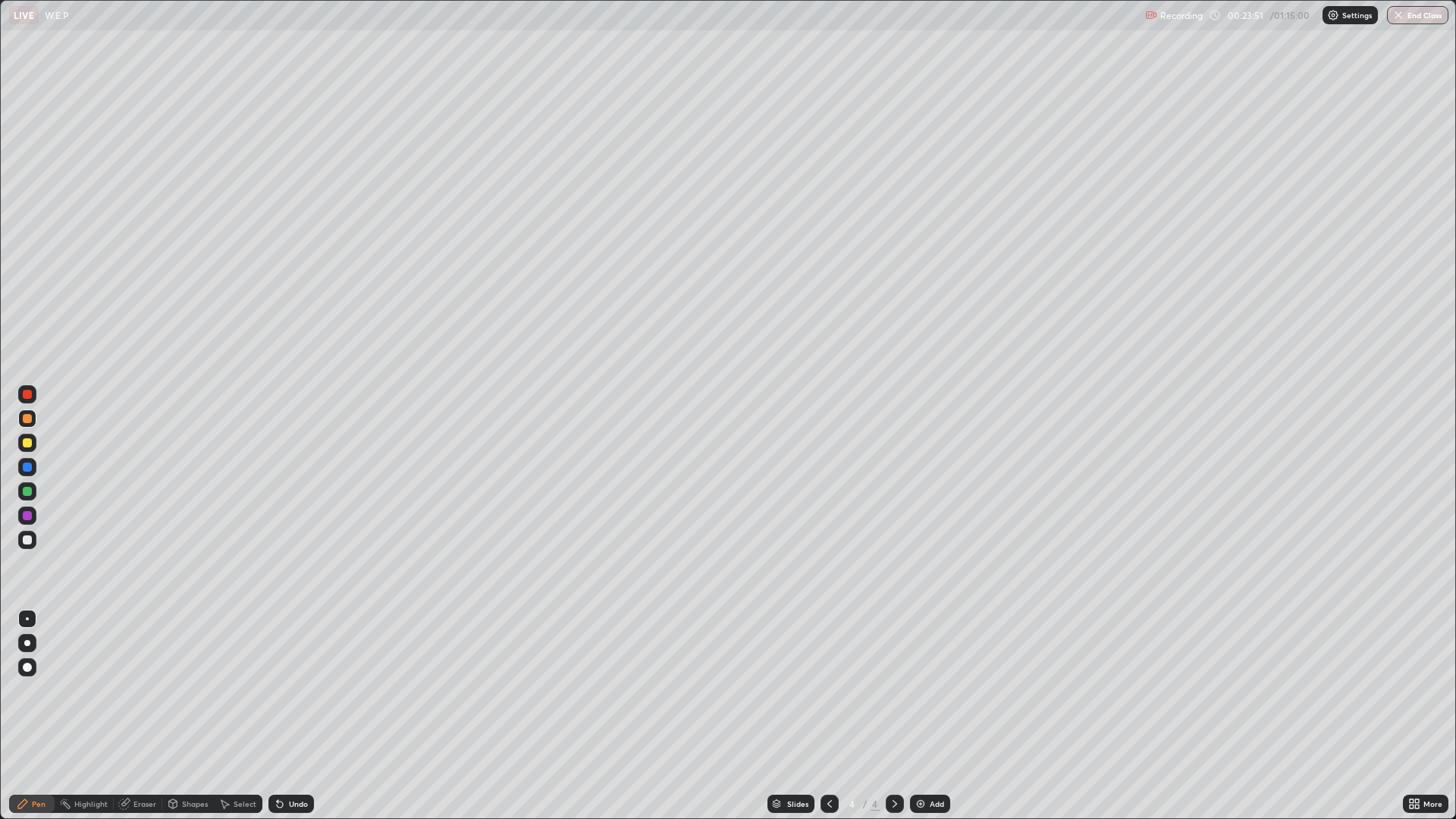
click at [26, 492] on div at bounding box center [27, 491] width 9 height 9
click at [930, 715] on div "Add" at bounding box center [937, 804] width 15 height 8
click at [31, 420] on div at bounding box center [27, 419] width 9 height 9
click at [30, 445] on div at bounding box center [27, 443] width 9 height 9
click at [29, 492] on div at bounding box center [27, 491] width 9 height 9
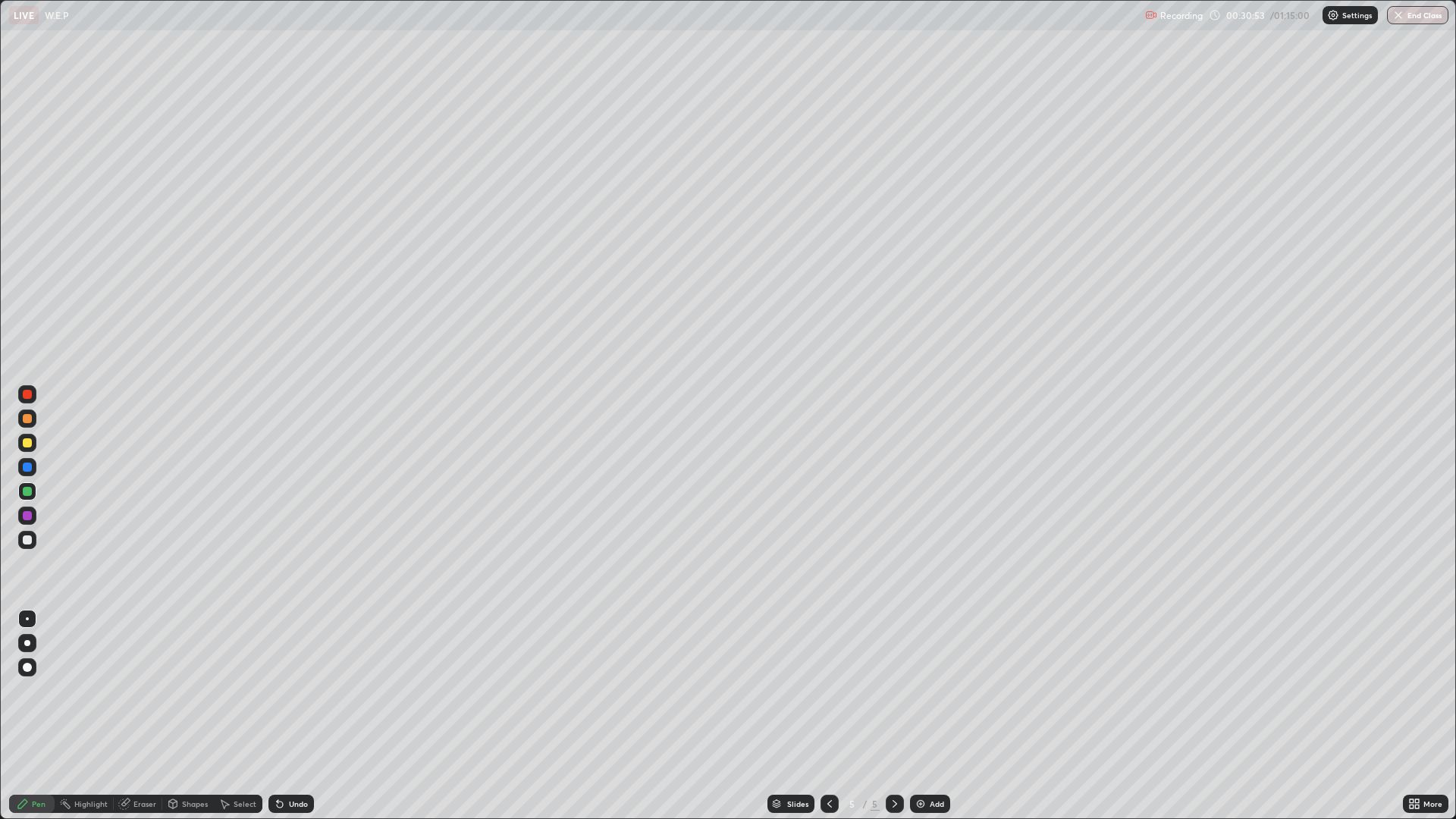
click at [298, 715] on div "Undo" at bounding box center [298, 804] width 19 height 8
click at [24, 539] on div at bounding box center [27, 540] width 9 height 9
click at [921, 715] on img at bounding box center [920, 804] width 12 height 12
click at [290, 715] on div "Undo" at bounding box center [298, 804] width 19 height 8
click at [288, 715] on div "Undo" at bounding box center [291, 804] width 46 height 19
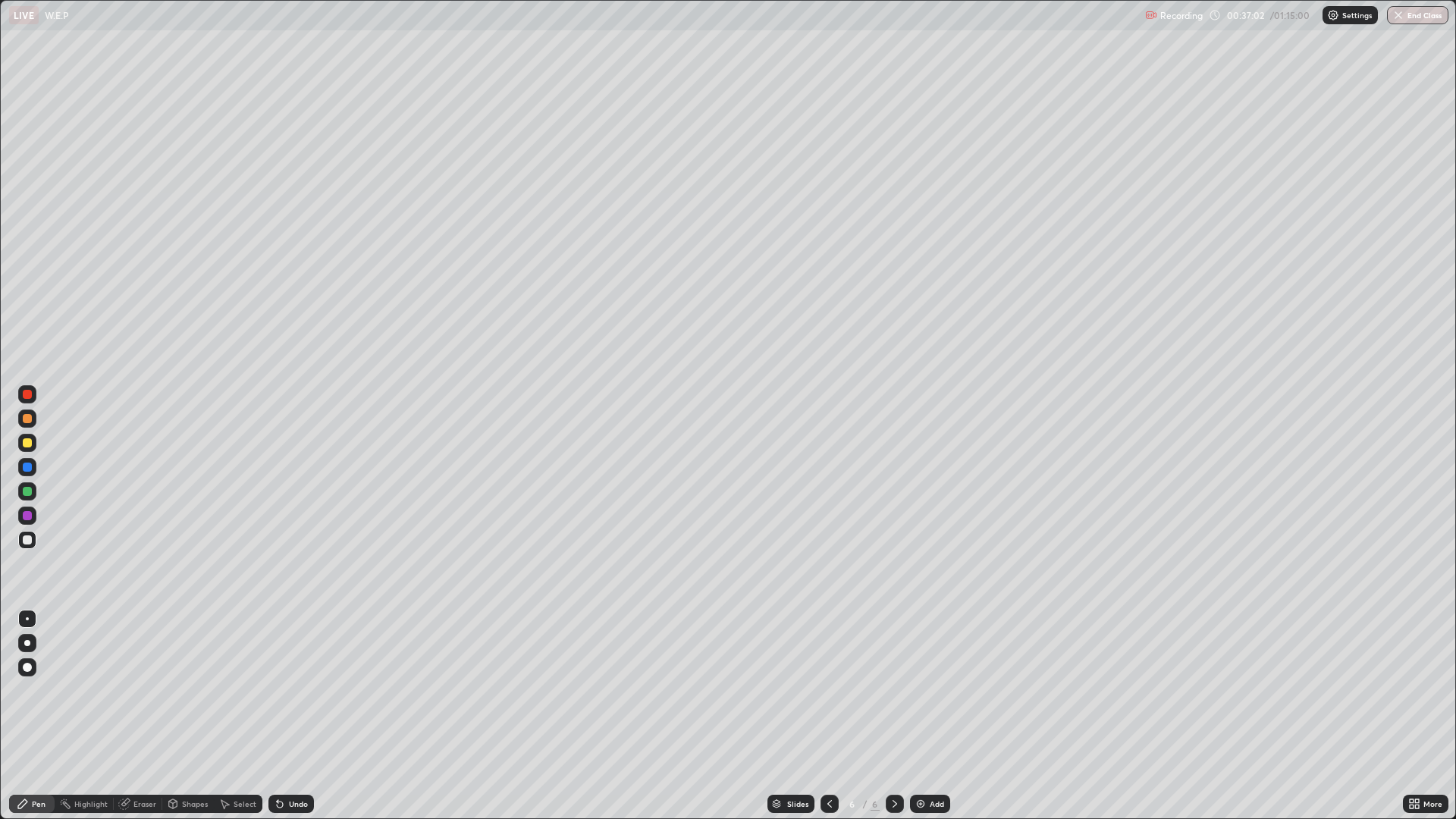
click at [288, 715] on div "Undo" at bounding box center [291, 804] width 46 height 19
click at [291, 715] on div "Undo" at bounding box center [291, 804] width 46 height 19
click at [31, 440] on div at bounding box center [27, 443] width 9 height 9
click at [931, 715] on div "Add" at bounding box center [937, 804] width 15 height 8
click at [828, 715] on icon at bounding box center [829, 804] width 12 height 12
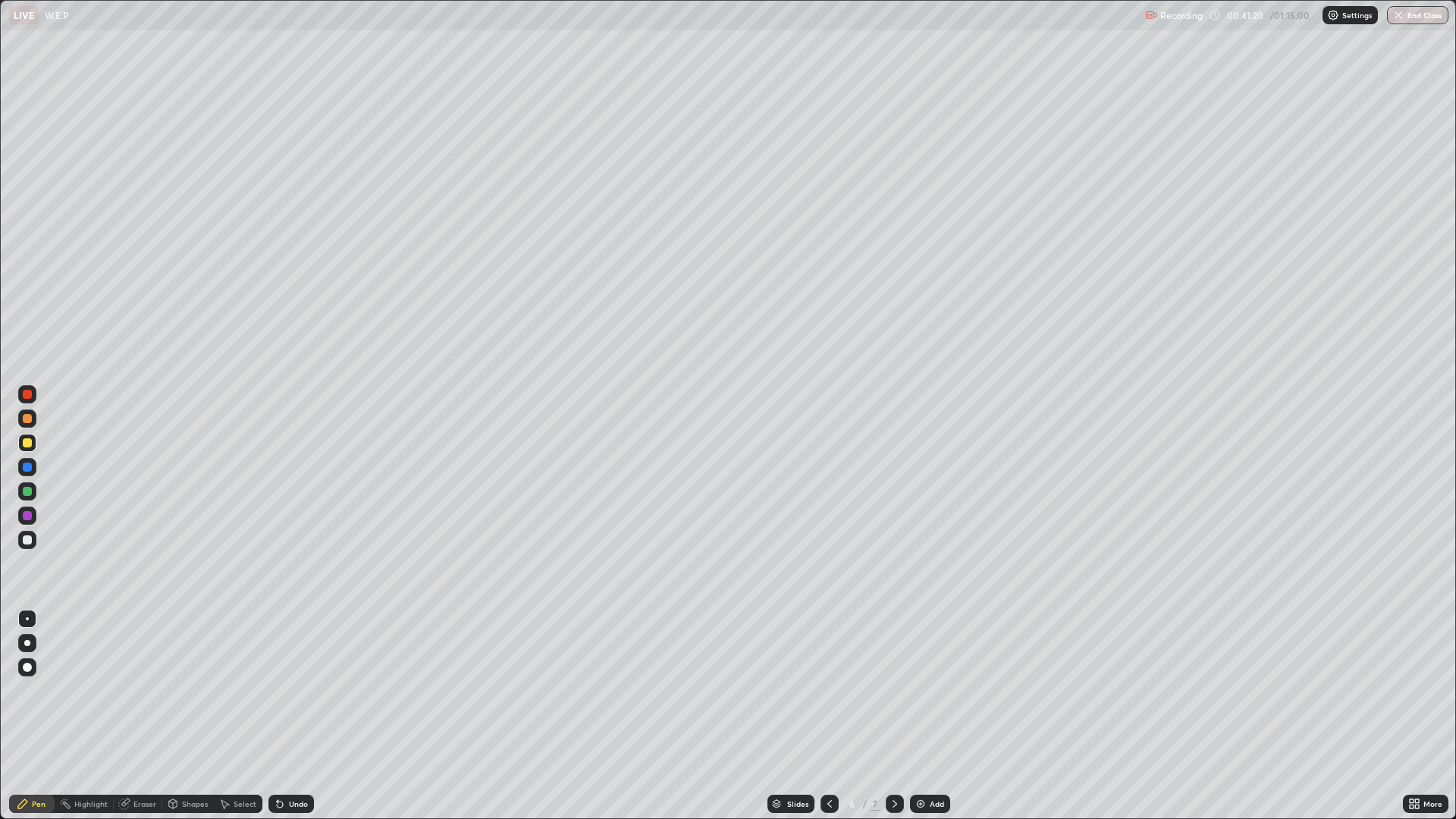
click at [893, 715] on icon at bounding box center [895, 804] width 12 height 12
click at [930, 715] on div "Add" at bounding box center [937, 804] width 15 height 8
click at [24, 467] on div at bounding box center [27, 467] width 9 height 9
click at [33, 514] on div at bounding box center [28, 515] width 19 height 19
click at [922, 715] on img at bounding box center [920, 804] width 12 height 12
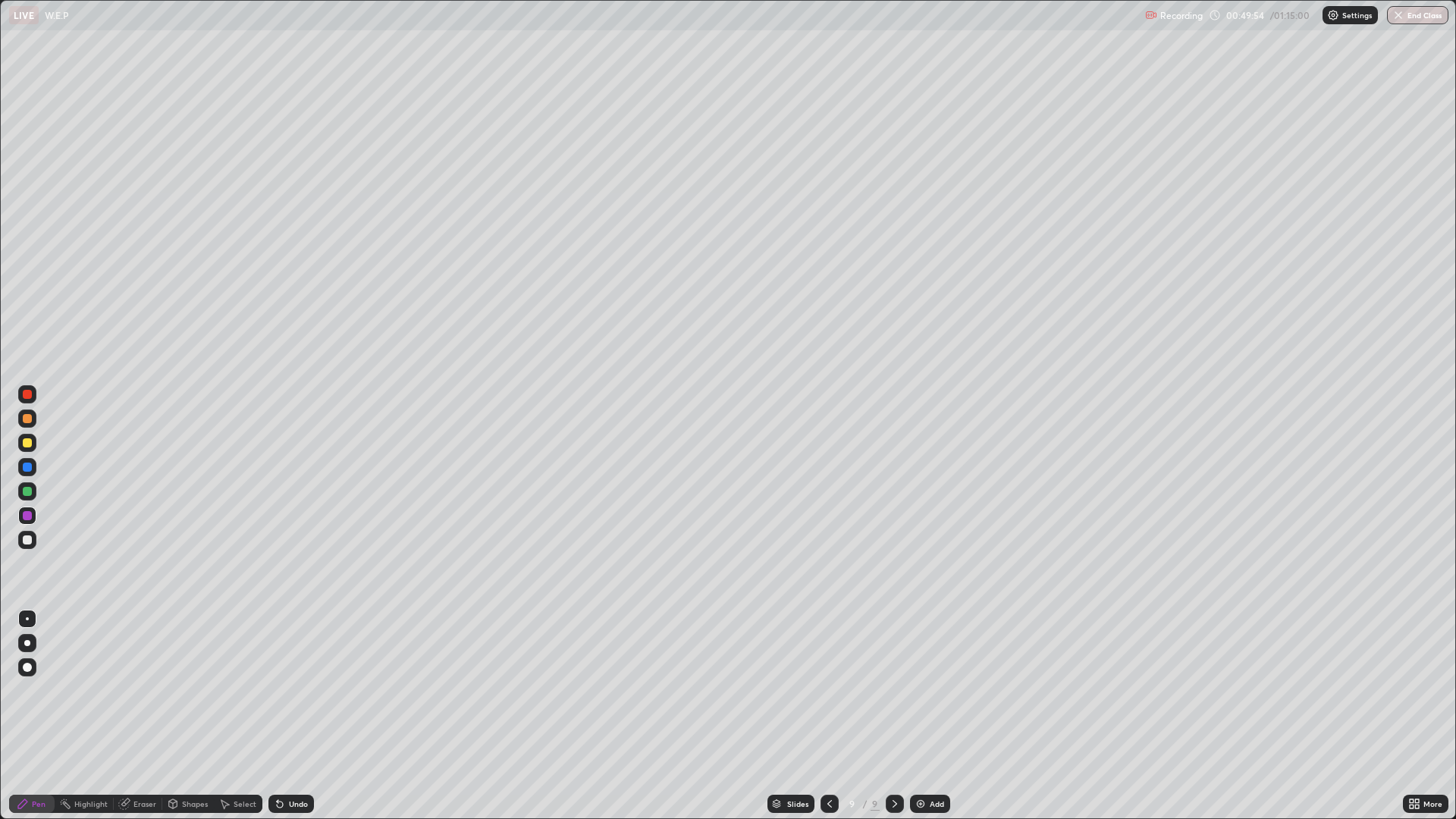
click at [25, 421] on div at bounding box center [27, 419] width 9 height 9
click at [31, 443] on div at bounding box center [27, 443] width 9 height 9
click at [306, 715] on div "Undo" at bounding box center [291, 804] width 46 height 19
click at [299, 715] on div "Undo" at bounding box center [298, 804] width 19 height 8
click at [296, 715] on div "Undo" at bounding box center [291, 804] width 46 height 19
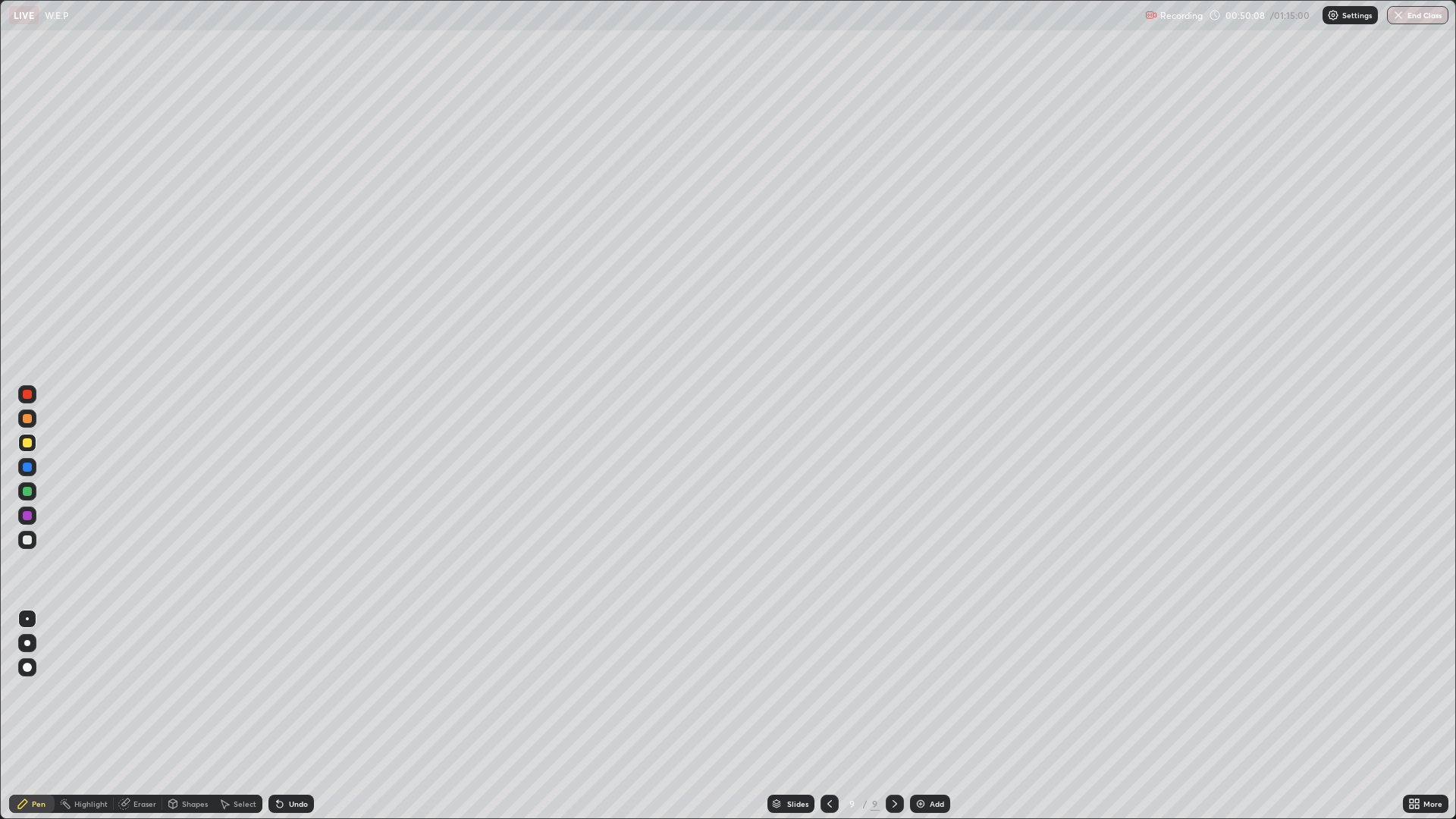
click at [290, 715] on div "Undo" at bounding box center [291, 804] width 46 height 19
click at [1407, 16] on button "End Class" at bounding box center [1417, 15] width 61 height 19
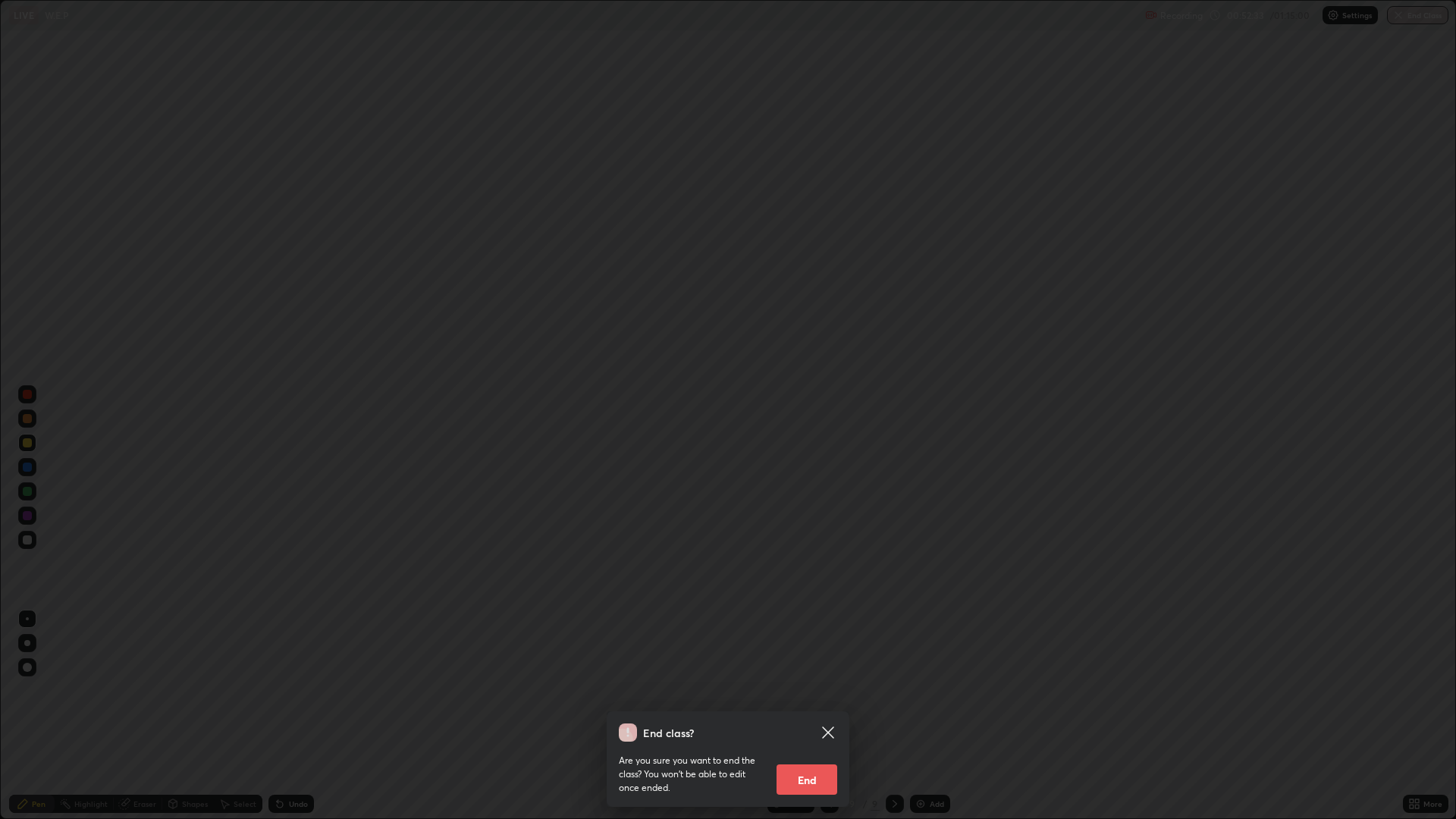
click at [821, 715] on button "End" at bounding box center [807, 779] width 60 height 30
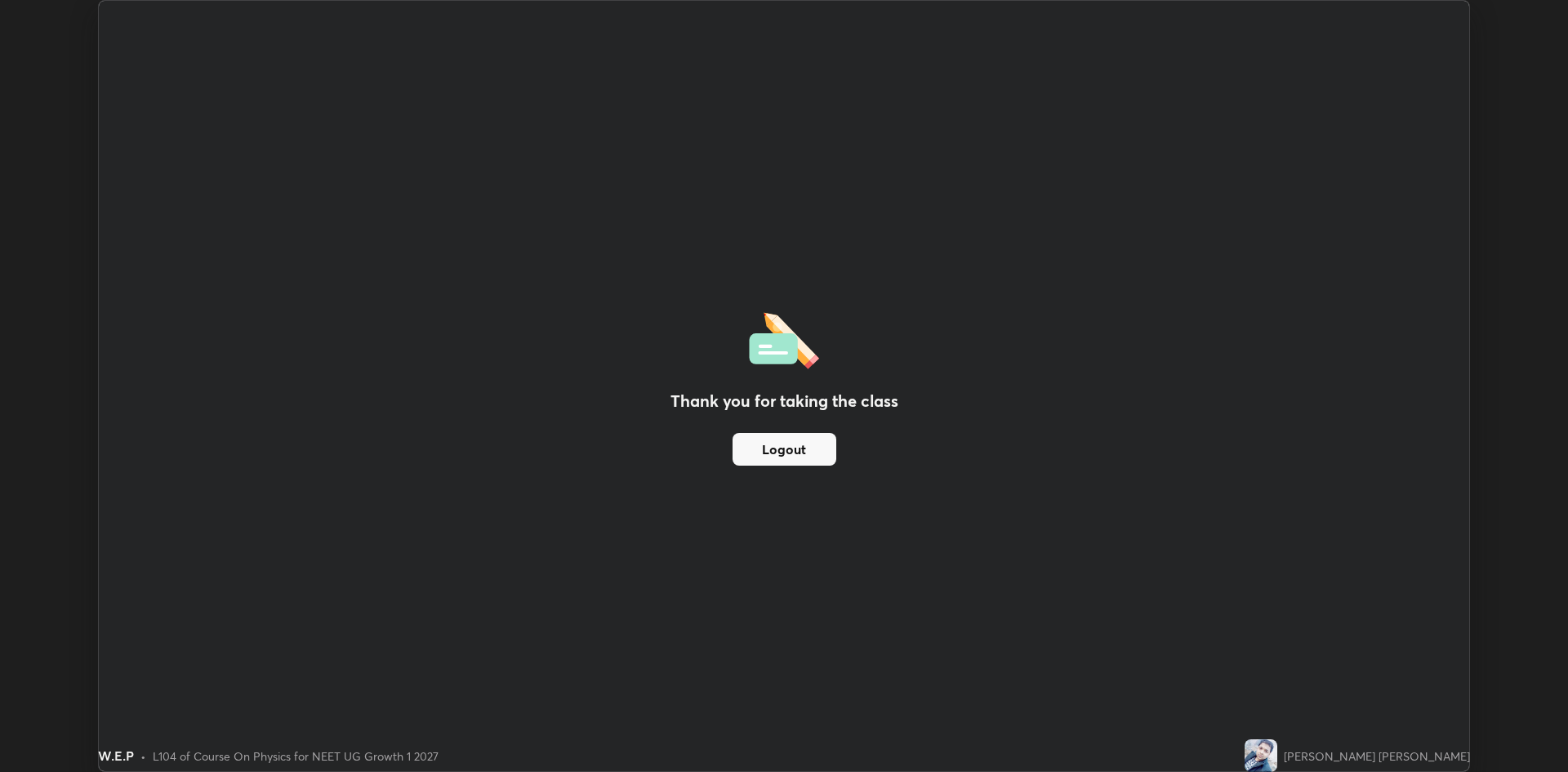
scroll to position [80929, 80083]
